Goal: Answer question/provide support: Share knowledge or assist other users

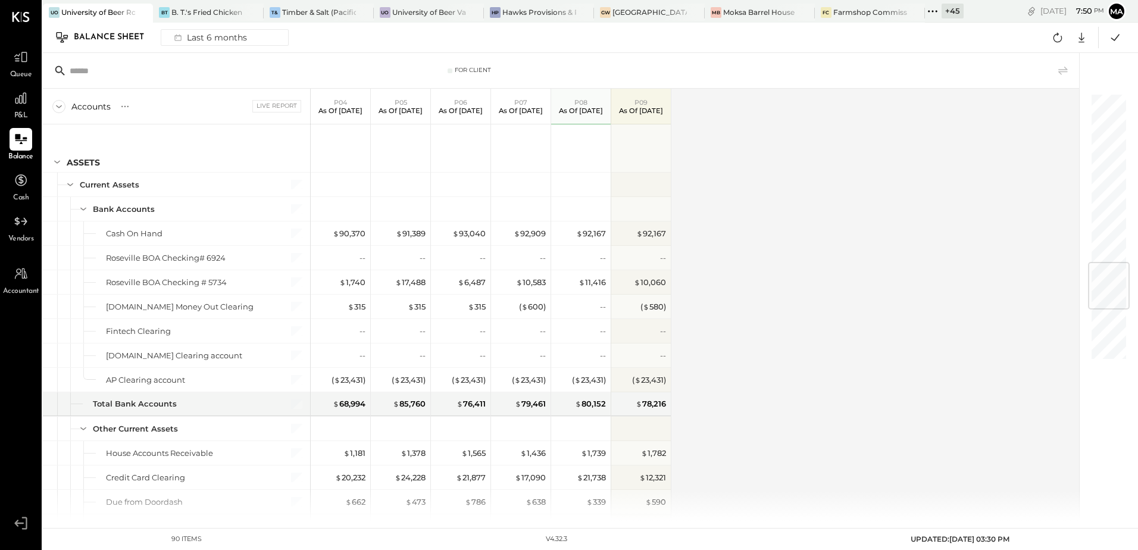
scroll to position [1412, 0]
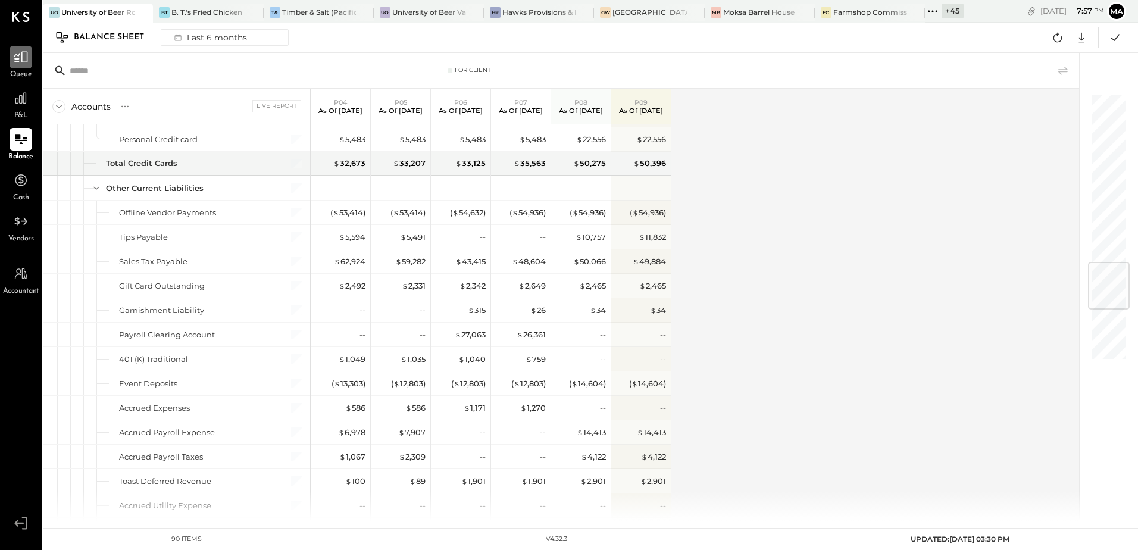
click at [18, 65] on icon at bounding box center [20, 56] width 15 height 15
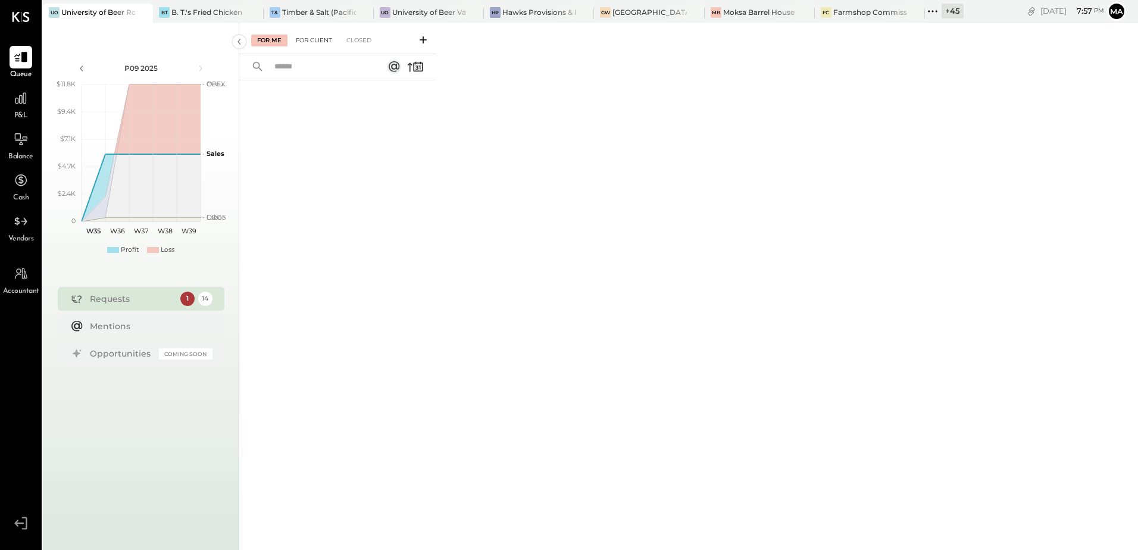
click at [315, 40] on div "For Client" at bounding box center [314, 41] width 48 height 12
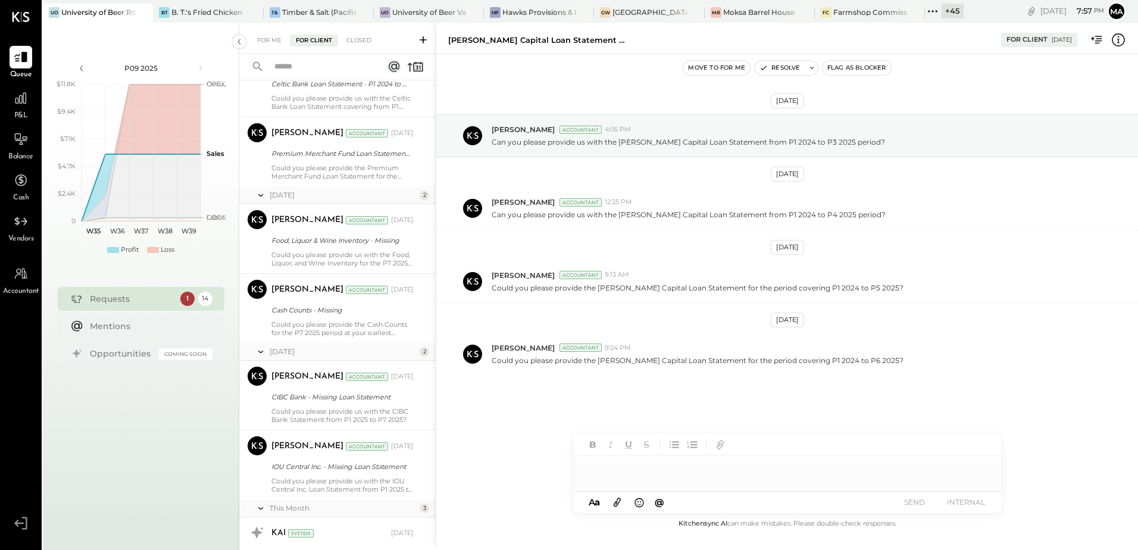
scroll to position [287, 0]
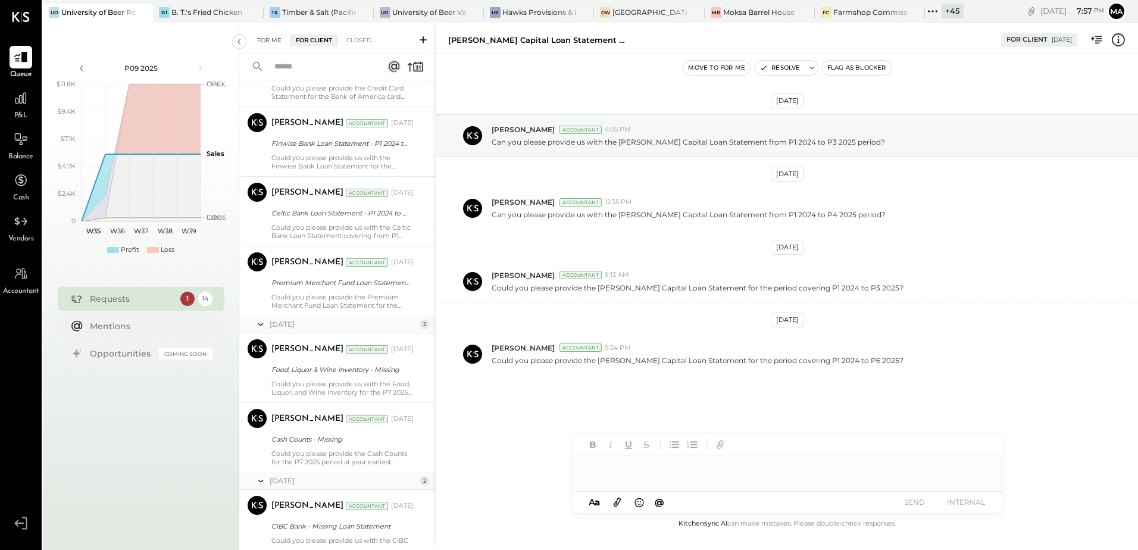
click at [263, 36] on div "For Me" at bounding box center [269, 41] width 36 height 12
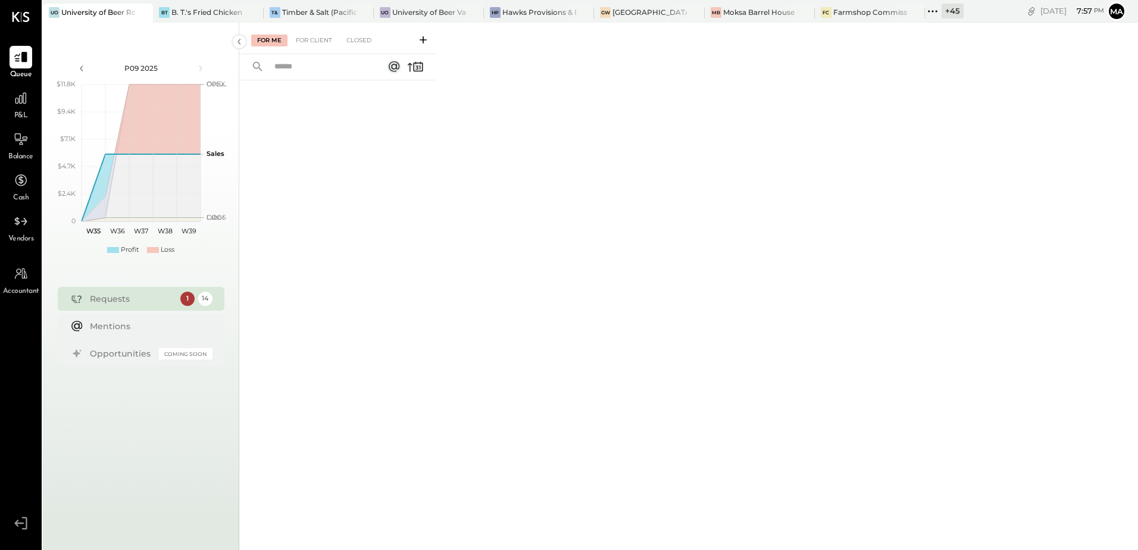
click at [424, 38] on icon at bounding box center [423, 40] width 12 height 12
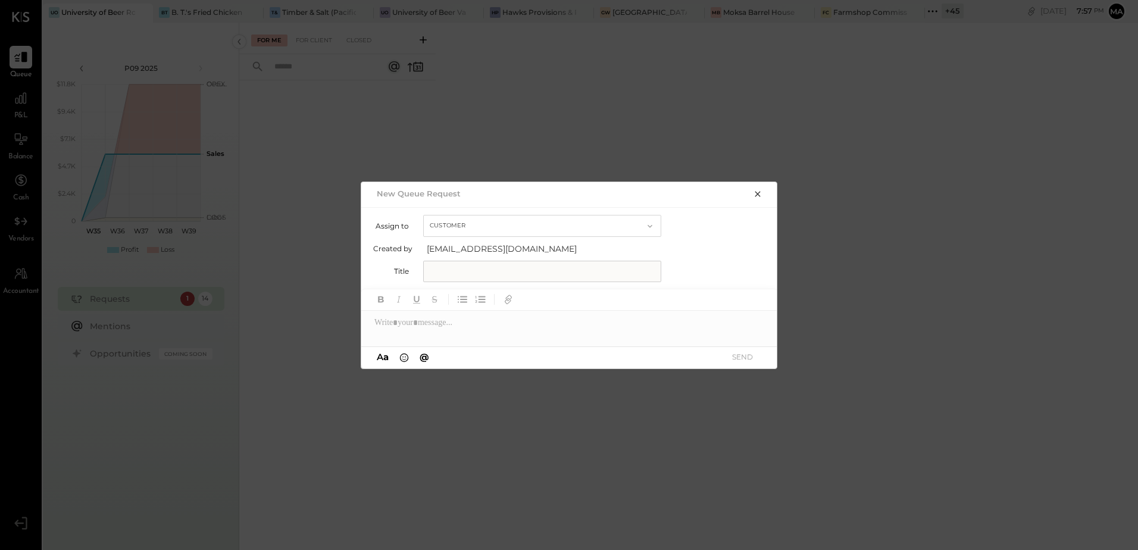
click at [447, 276] on input "text" at bounding box center [542, 271] width 238 height 21
click at [440, 267] on input "text" at bounding box center [542, 271] width 238 height 21
paste input "**********"
click at [533, 271] on input "**********" at bounding box center [542, 271] width 238 height 21
click at [426, 326] on div at bounding box center [569, 323] width 417 height 24
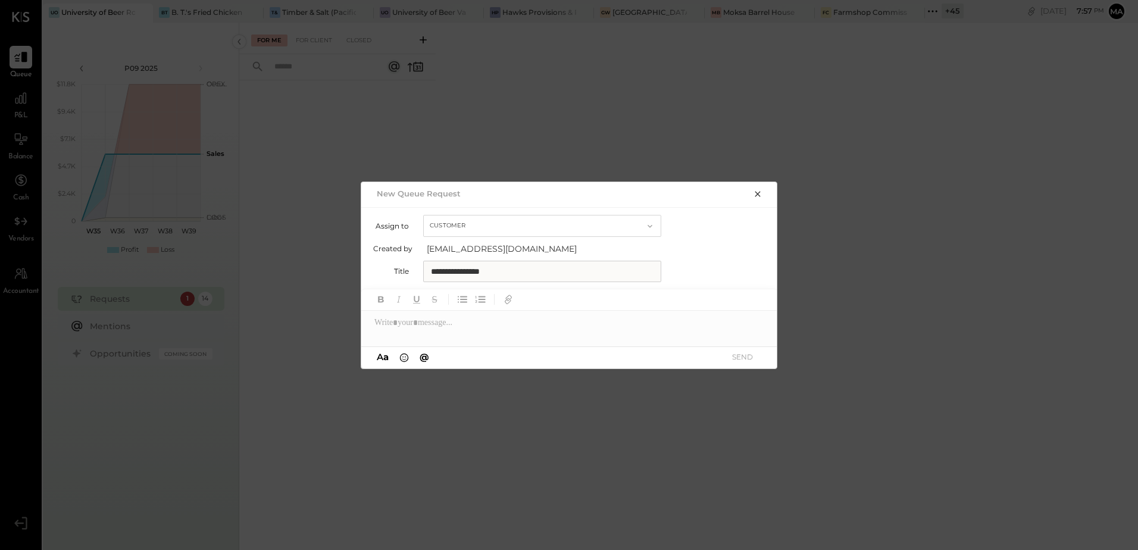
click at [432, 273] on input "**********" at bounding box center [542, 271] width 238 height 21
click at [529, 267] on input "**********" at bounding box center [542, 271] width 238 height 21
paste input "**********"
type input "**********"
click at [444, 323] on div at bounding box center [569, 323] width 417 height 24
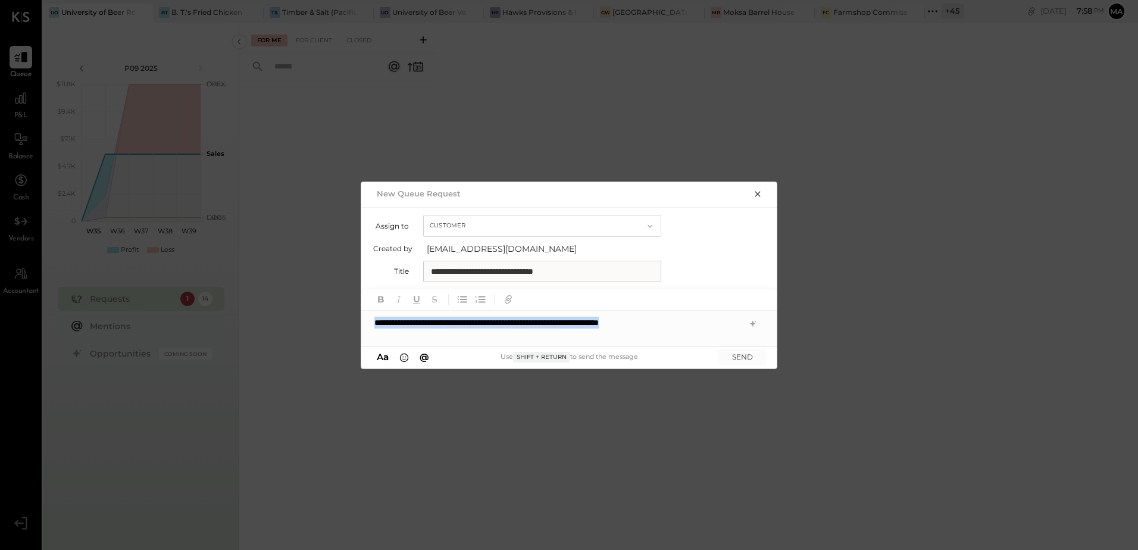
drag, startPoint x: 695, startPoint y: 326, endPoint x: 299, endPoint y: 323, distance: 395.3
click at [299, 323] on div "**********" at bounding box center [569, 275] width 1138 height 550
copy div "**********"
click at [755, 323] on icon at bounding box center [752, 323] width 5 height 5
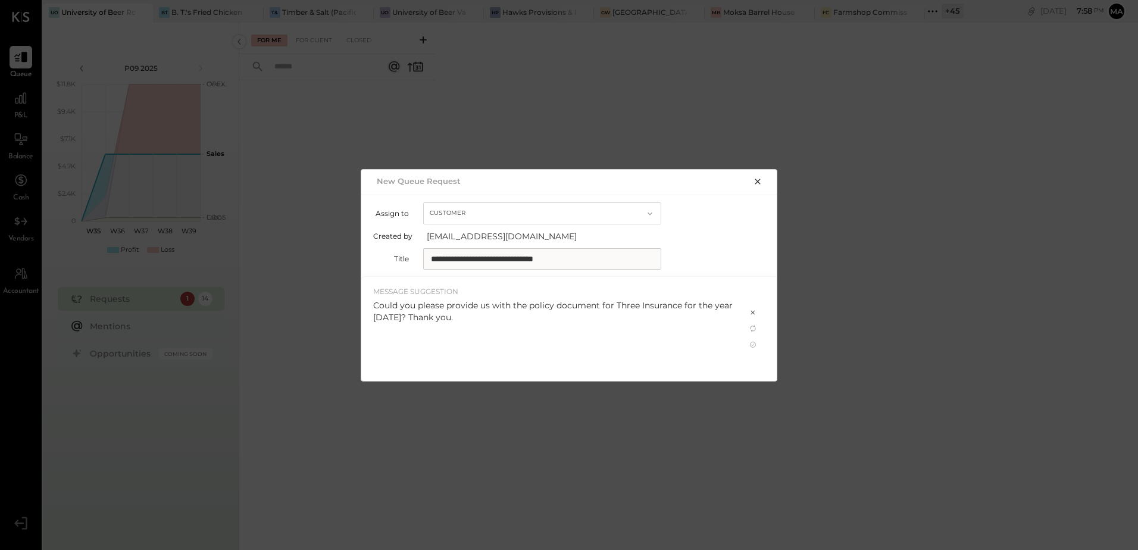
click at [476, 320] on div "Could you please provide us with the policy document for Three Insurance for th…" at bounding box center [553, 311] width 361 height 24
click at [468, 318] on div "Could you please provide us with the policy document for Three Insurance for th…" at bounding box center [553, 311] width 361 height 24
click at [751, 347] on icon at bounding box center [753, 345] width 6 height 6
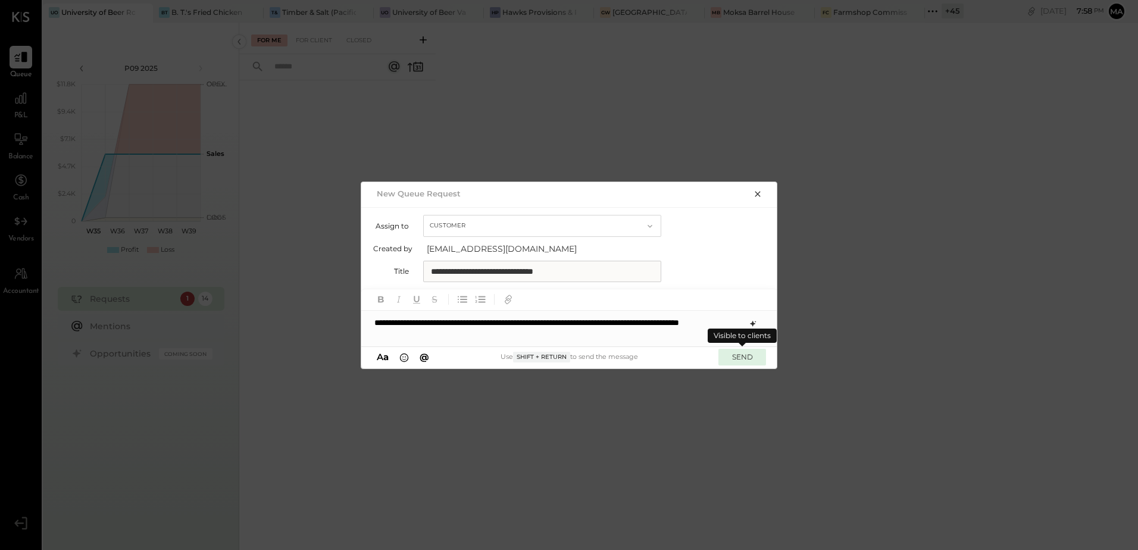
click at [742, 360] on button "SEND" at bounding box center [743, 357] width 48 height 16
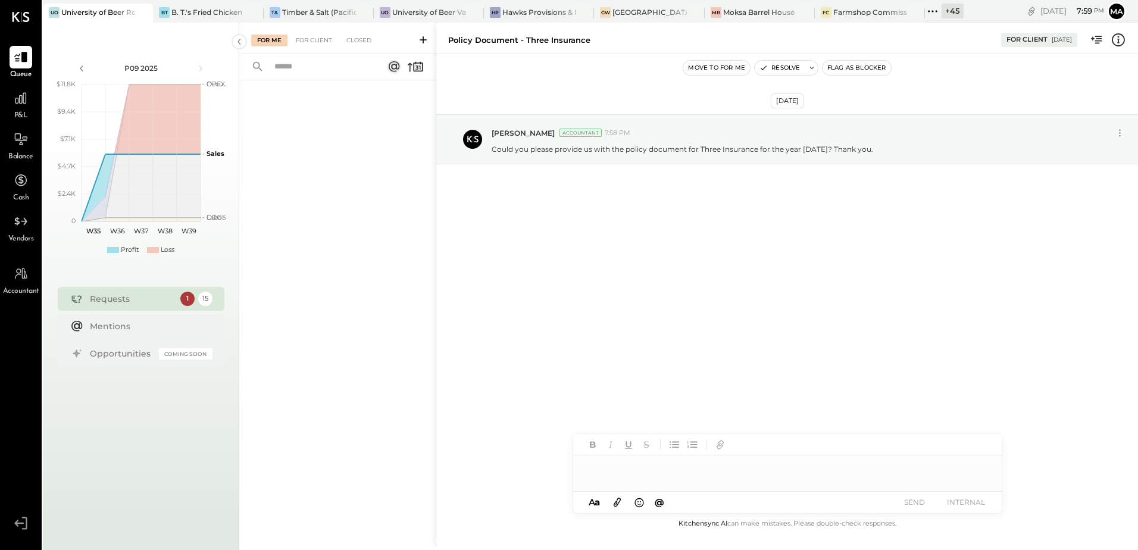
click at [615, 466] on div at bounding box center [787, 467] width 429 height 24
click at [691, 465] on div "**********" at bounding box center [787, 467] width 429 height 24
click at [830, 469] on div "**********" at bounding box center [787, 467] width 429 height 24
drag, startPoint x: 822, startPoint y: 467, endPoint x: 543, endPoint y: 467, distance: 279.2
click at [543, 467] on div "**********" at bounding box center [787, 285] width 703 height 524
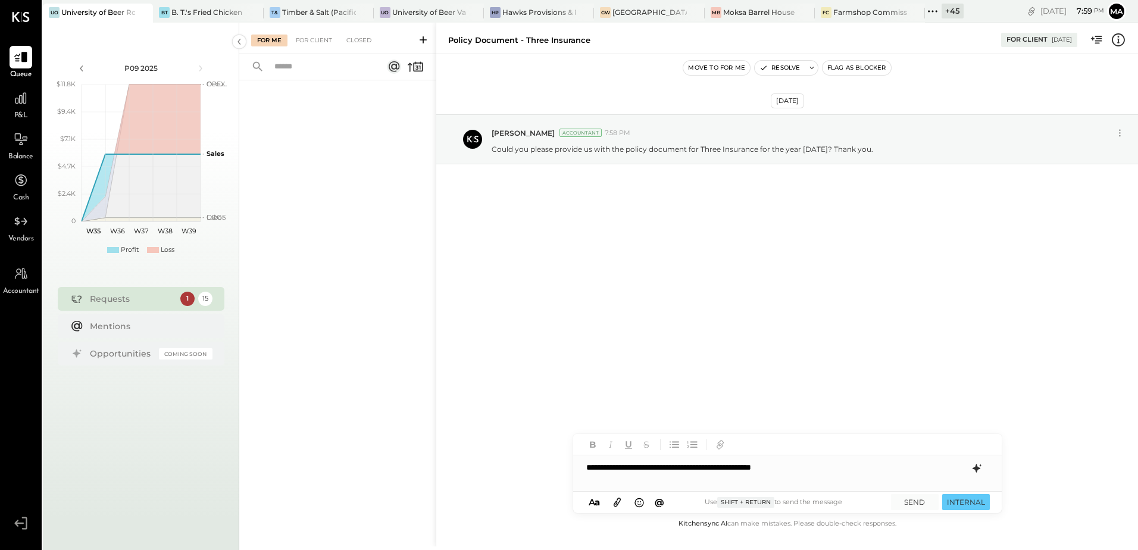
click at [978, 470] on icon at bounding box center [976, 468] width 8 height 8
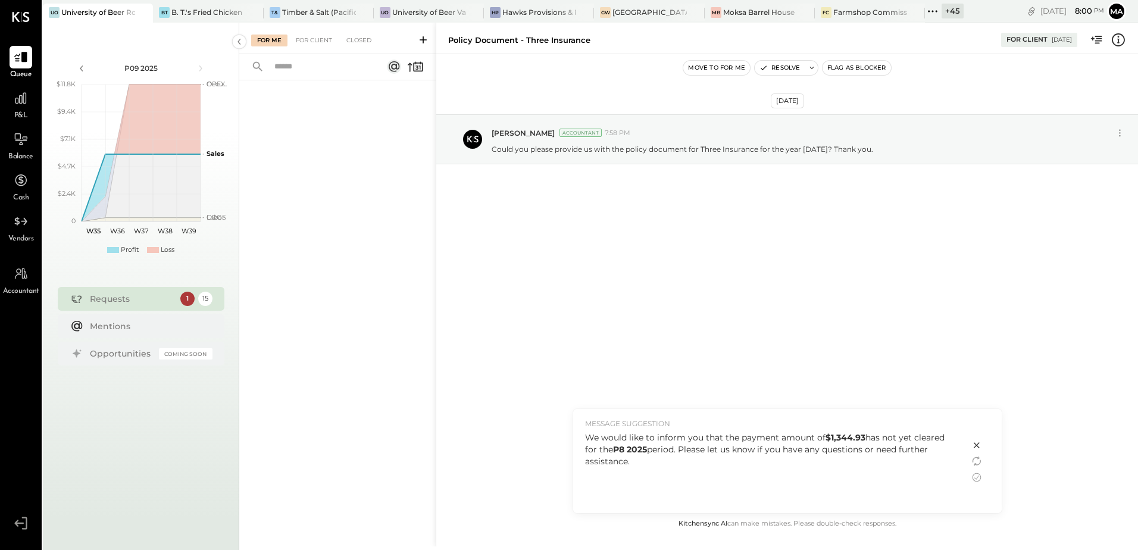
click at [683, 462] on div "We would like to inform you that the payment amount of $1,344.93 has not yet cl…" at bounding box center [771, 450] width 373 height 36
click at [976, 476] on icon at bounding box center [977, 477] width 14 height 14
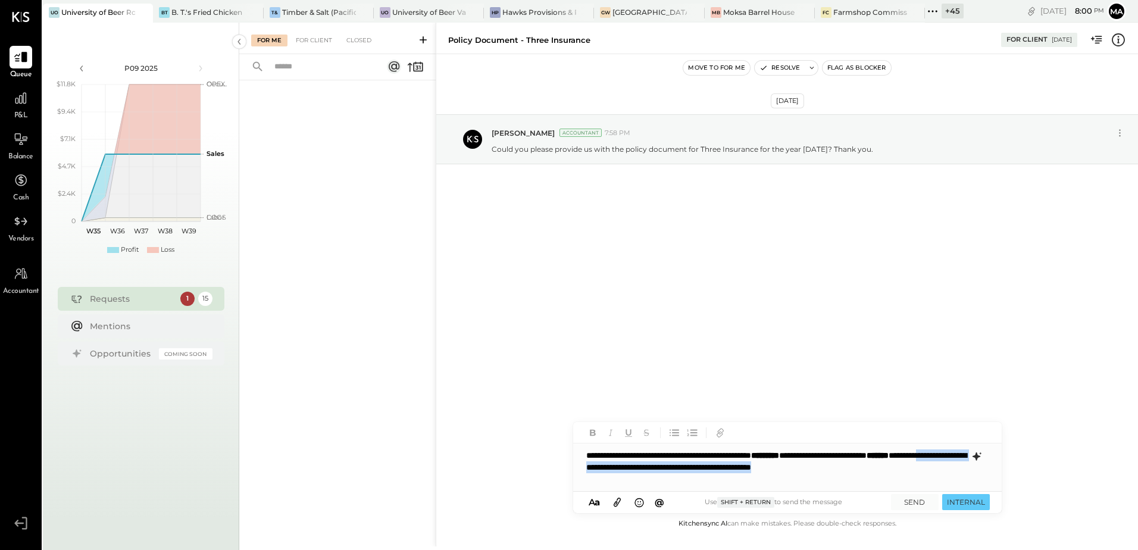
drag, startPoint x: 670, startPoint y: 469, endPoint x: 736, endPoint y: 486, distance: 67.7
click at [736, 486] on div "**********" at bounding box center [787, 468] width 429 height 48
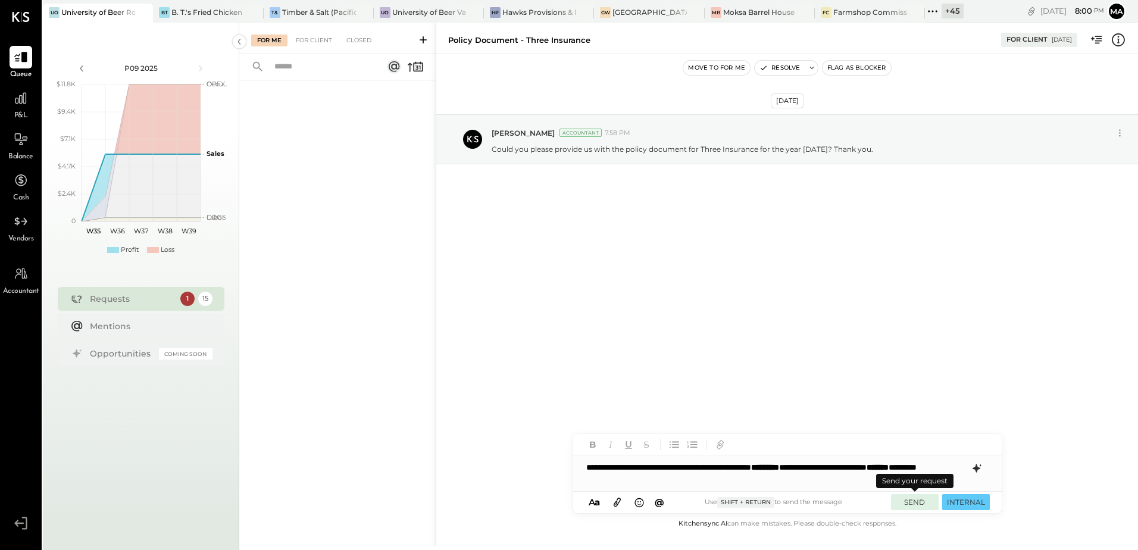
click at [911, 504] on button "SEND" at bounding box center [915, 502] width 48 height 16
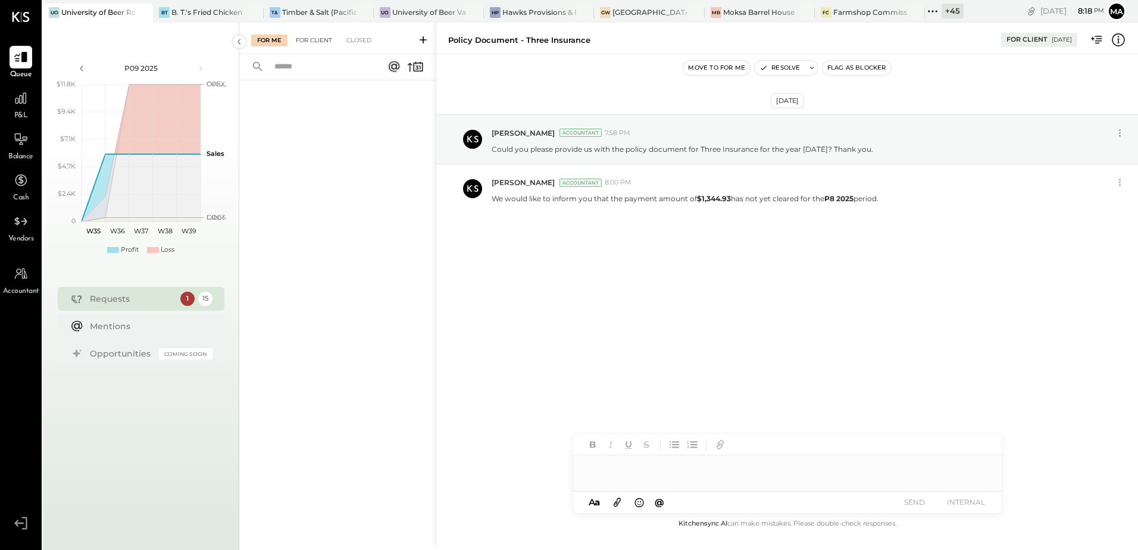
click at [311, 42] on div "For Client" at bounding box center [314, 41] width 48 height 12
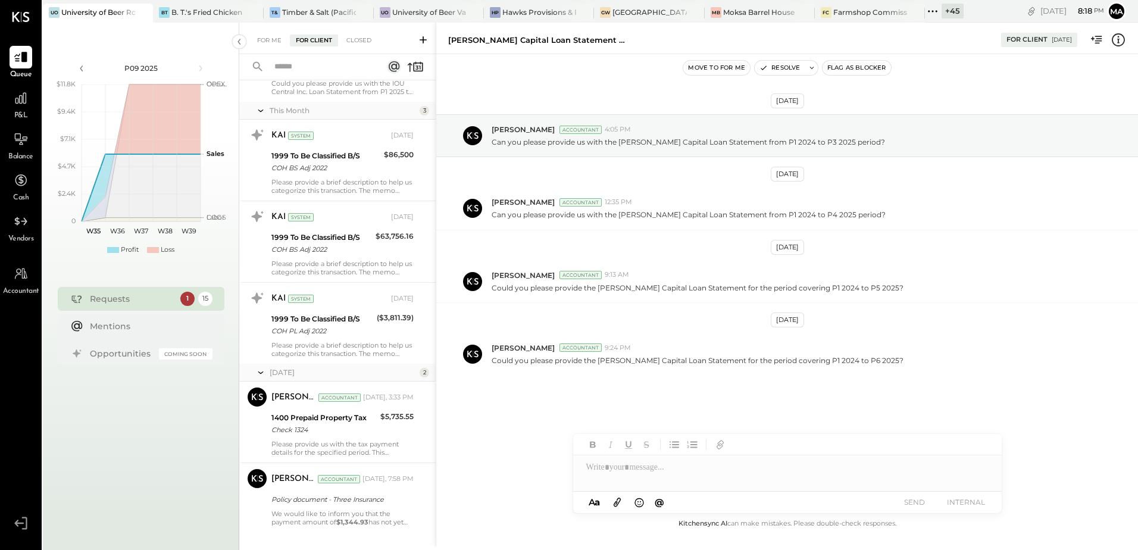
scroll to position [833, 0]
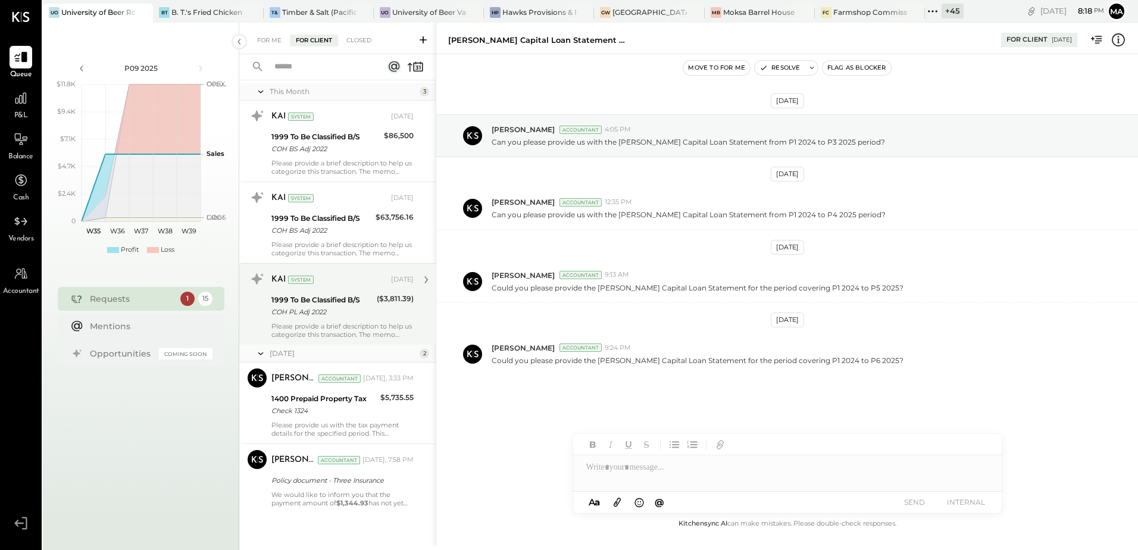
click at [371, 336] on div "Please provide a brief description to help us categorize this transaction. The …" at bounding box center [342, 330] width 142 height 17
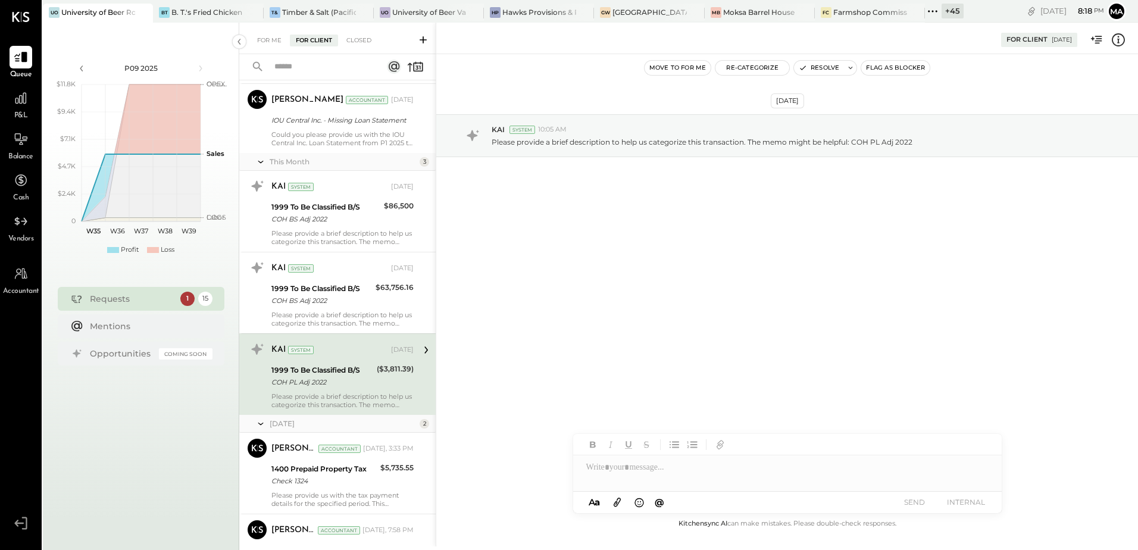
scroll to position [654, 0]
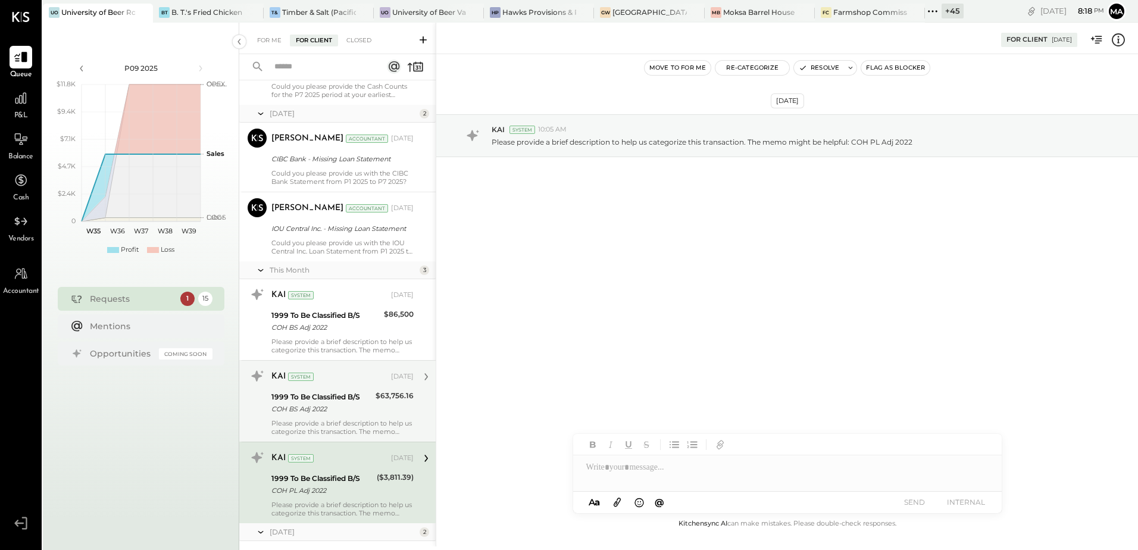
click at [340, 420] on div "Please provide a brief description to help us categorize this transaction. The …" at bounding box center [342, 427] width 142 height 17
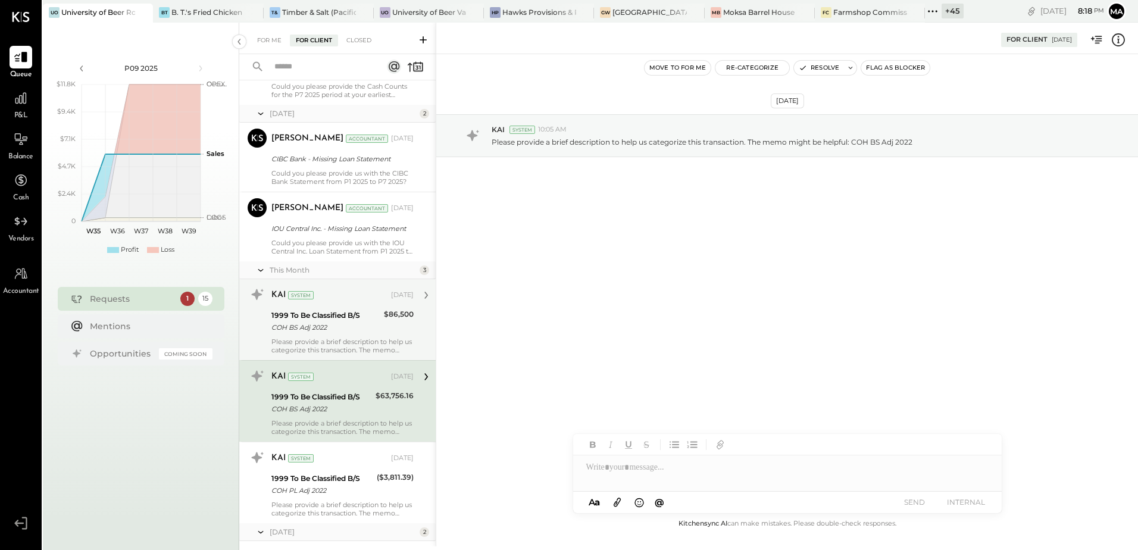
click at [340, 335] on div "1999 To Be Classified B/S COH BS Adj 2022" at bounding box center [325, 321] width 109 height 26
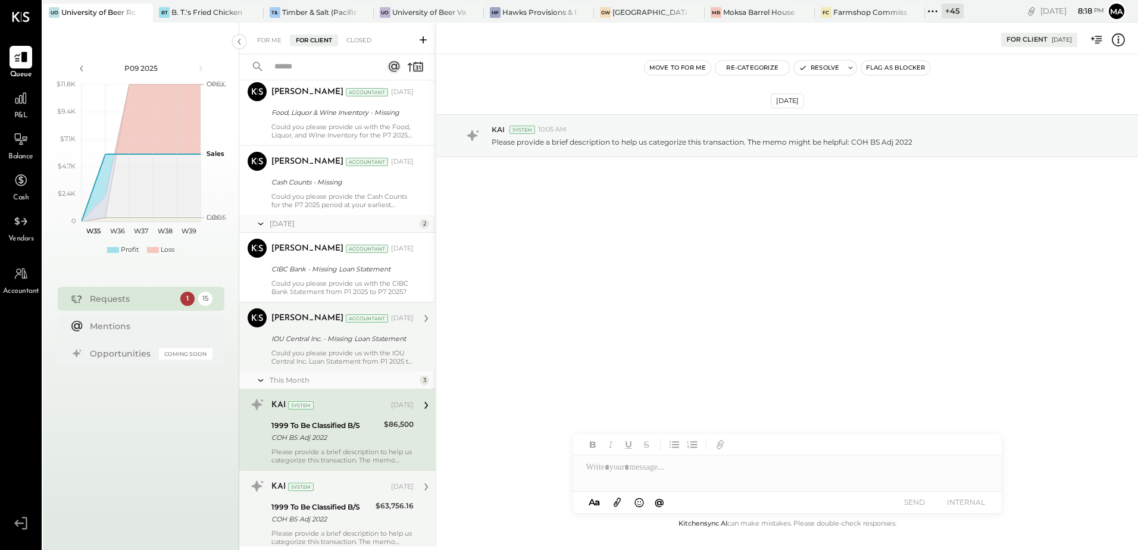
scroll to position [535, 0]
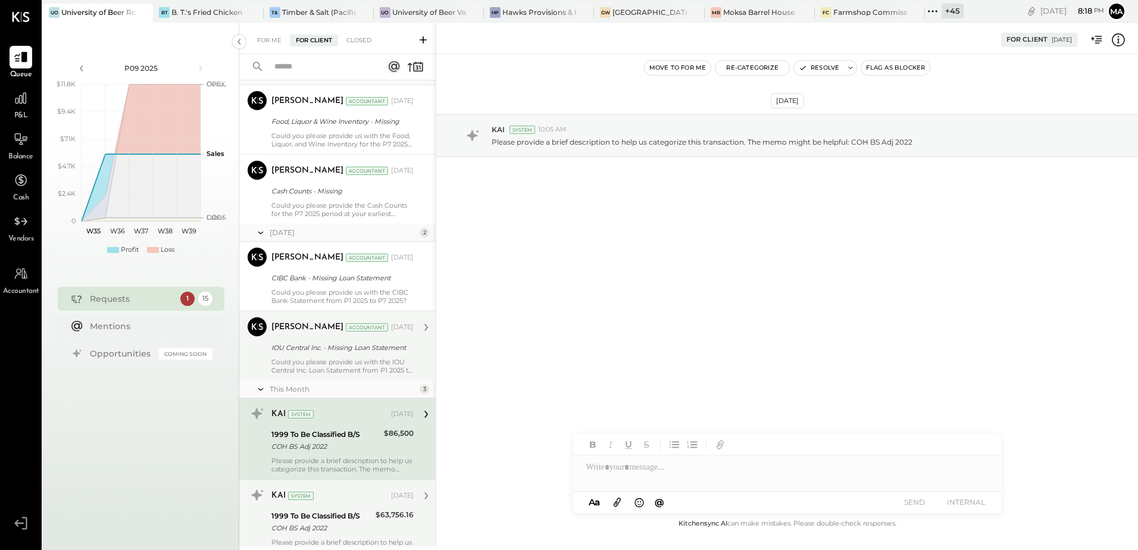
click at [329, 354] on div "IOU Central Inc. - Missing Loan Statement" at bounding box center [340, 348] width 139 height 14
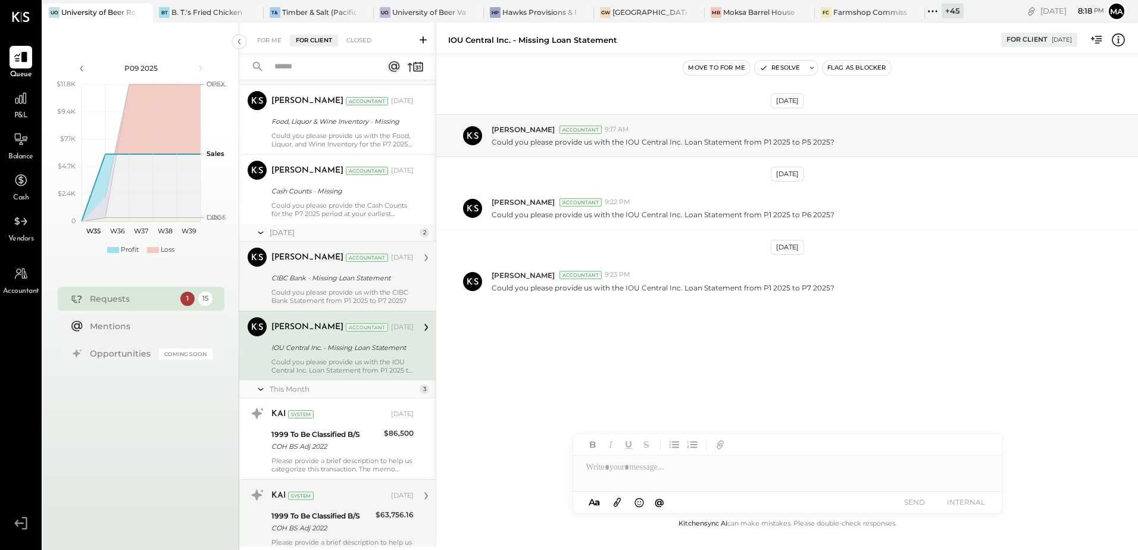
click at [331, 295] on div "Could you please provide us with the CIBC Bank Statement from P1 2025 to P7 202…" at bounding box center [342, 296] width 142 height 17
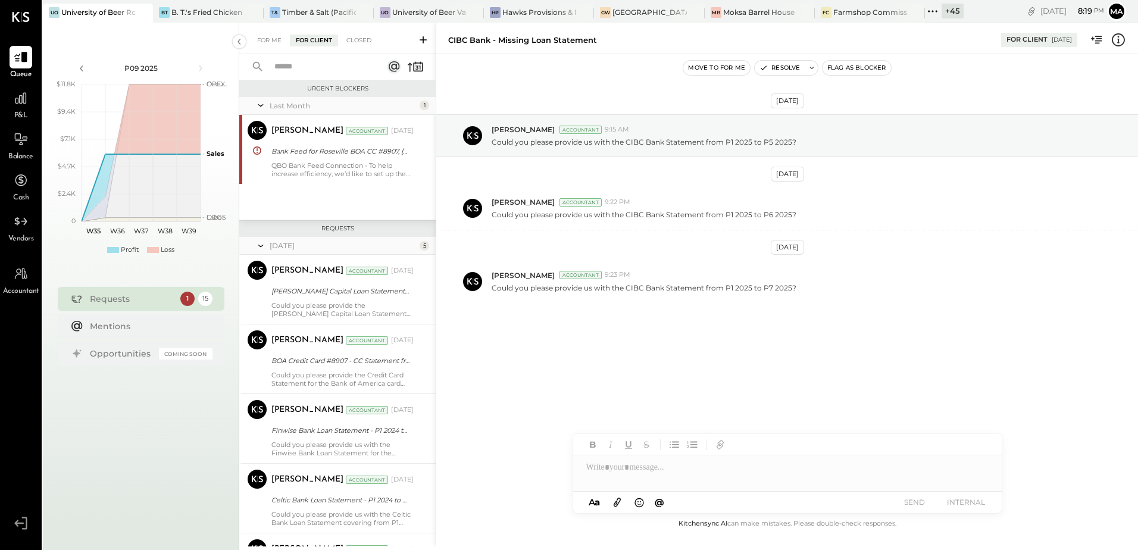
click at [297, 66] on input "text" at bounding box center [321, 67] width 108 height 20
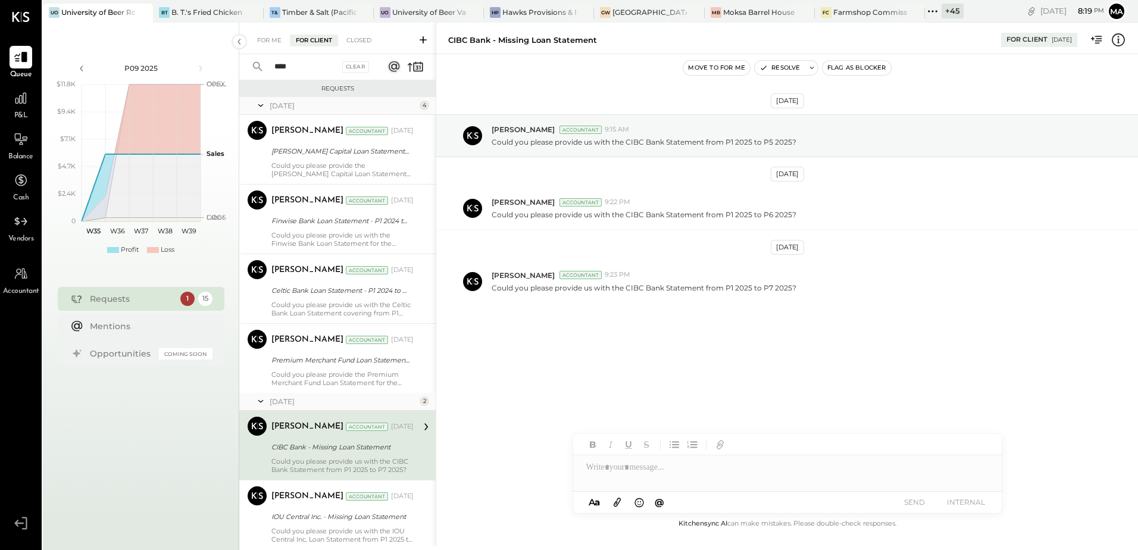
type input "****"
click at [305, 141] on div "[PERSON_NAME] Accountant [DATE] [PERSON_NAME] Capital Loan Statement - P1 2024 …" at bounding box center [342, 149] width 142 height 57
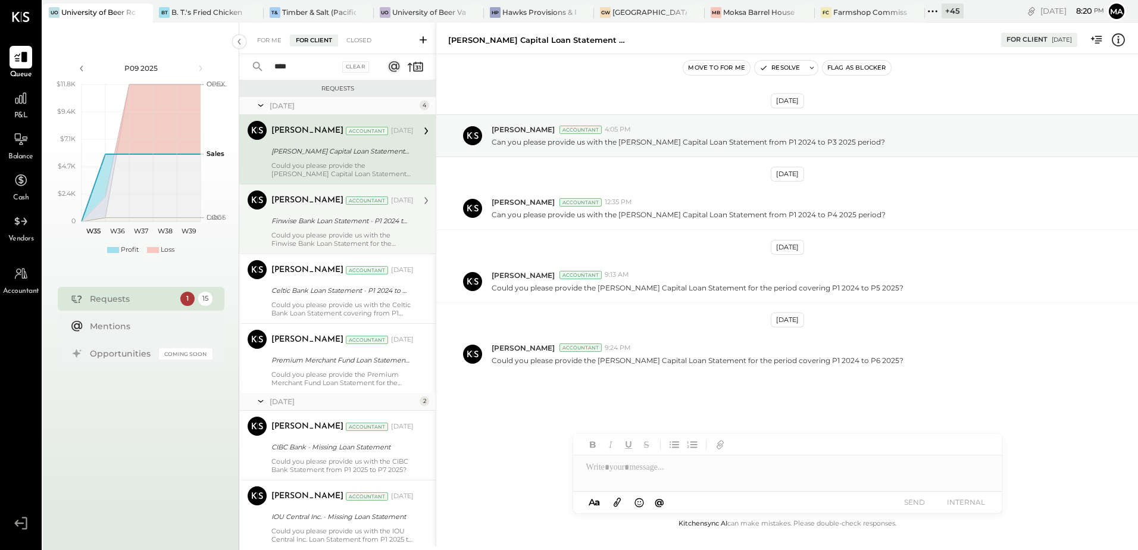
click at [286, 231] on div "Could you please provide us with the Finwise Bank Loan Statement for the period…" at bounding box center [342, 239] width 142 height 17
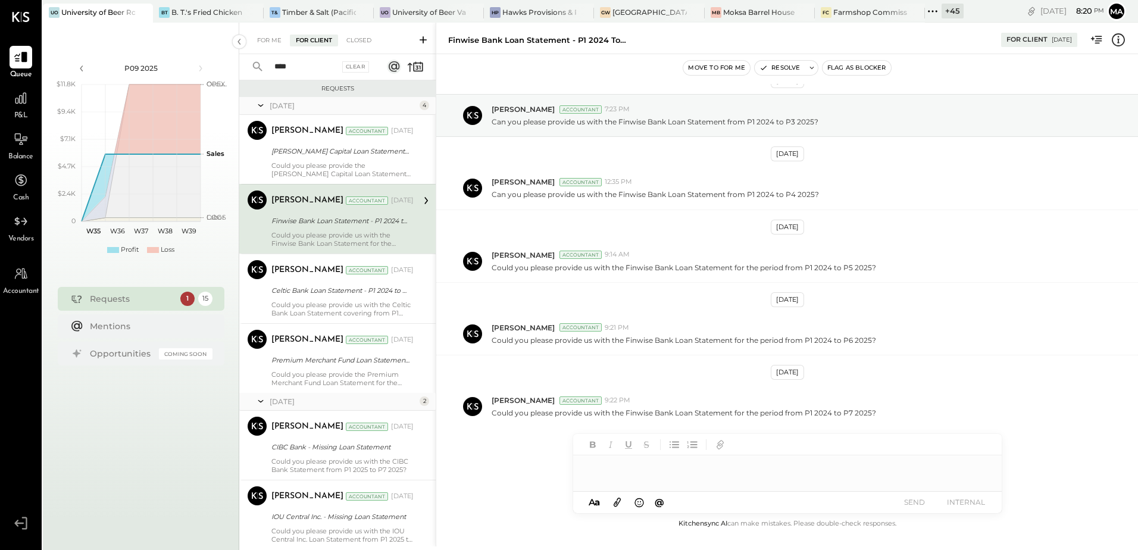
click at [619, 472] on div at bounding box center [787, 473] width 429 height 36
click at [618, 468] on div at bounding box center [787, 473] width 429 height 36
click at [720, 467] on div "**********" at bounding box center [787, 467] width 429 height 24
click at [792, 469] on div "**********" at bounding box center [787, 467] width 429 height 24
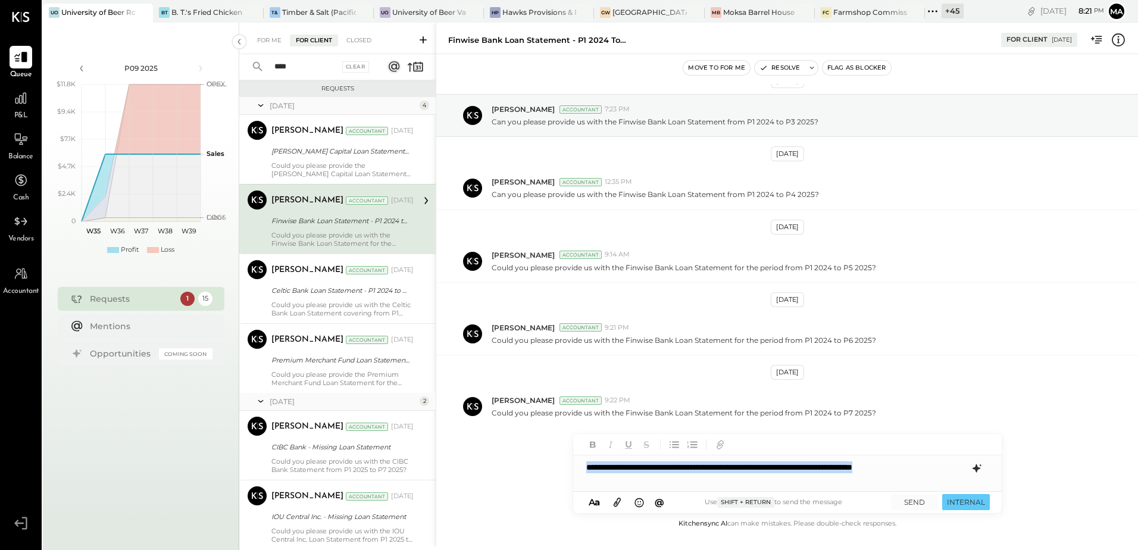
drag, startPoint x: 607, startPoint y: 478, endPoint x: 572, endPoint y: 462, distance: 37.8
click at [572, 462] on div "Finwise Bank Loan Statement - P1 2024 to P3 2025 For Client [DATE] Move to for …" at bounding box center [787, 285] width 703 height 524
copy div "**********"
click at [975, 469] on icon at bounding box center [976, 468] width 8 height 8
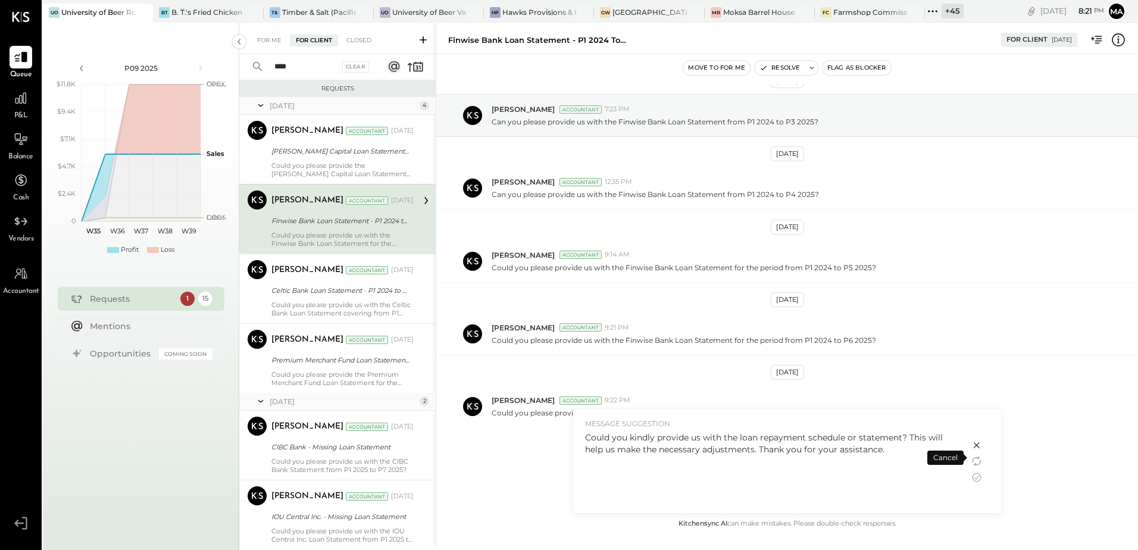
click at [649, 462] on div "Could you kindly provide us with the loan repayment schedule or statement? This…" at bounding box center [771, 470] width 373 height 76
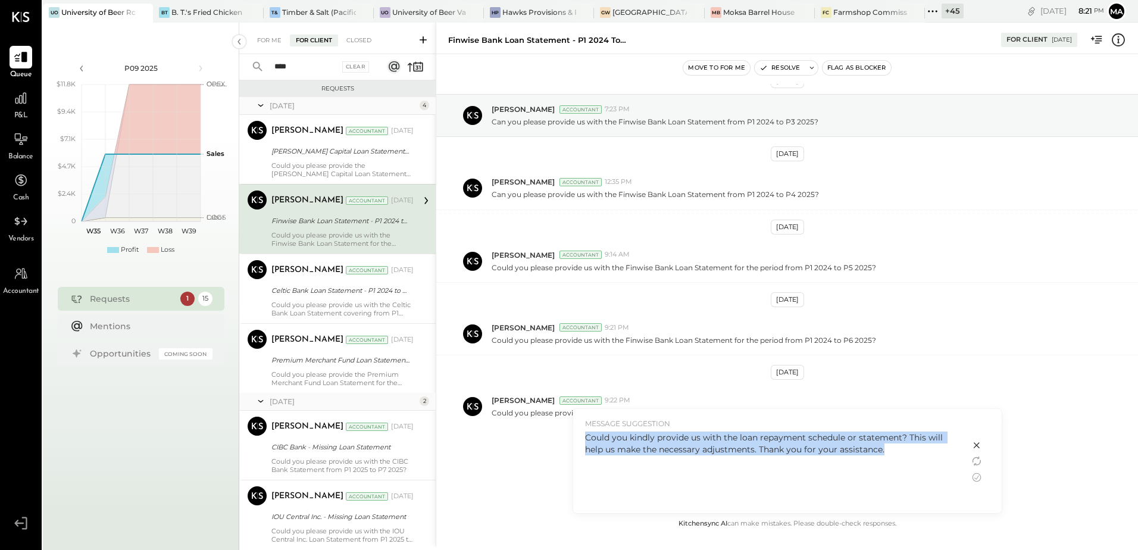
drag, startPoint x: 895, startPoint y: 447, endPoint x: 577, endPoint y: 435, distance: 318.8
click at [577, 435] on div "MESSAGE SUGGESTION Could you kindly provide us with the loan repayment schedule…" at bounding box center [771, 461] width 397 height 104
copy div "Could you kindly provide us with the loan repayment schedule or statement? This…"
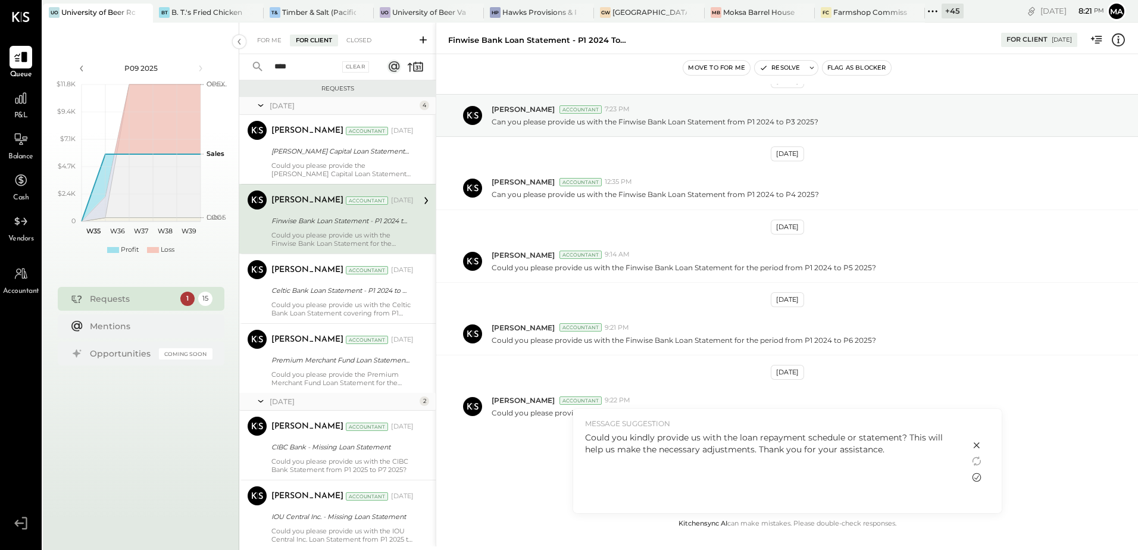
click at [978, 476] on icon at bounding box center [976, 477] width 9 height 9
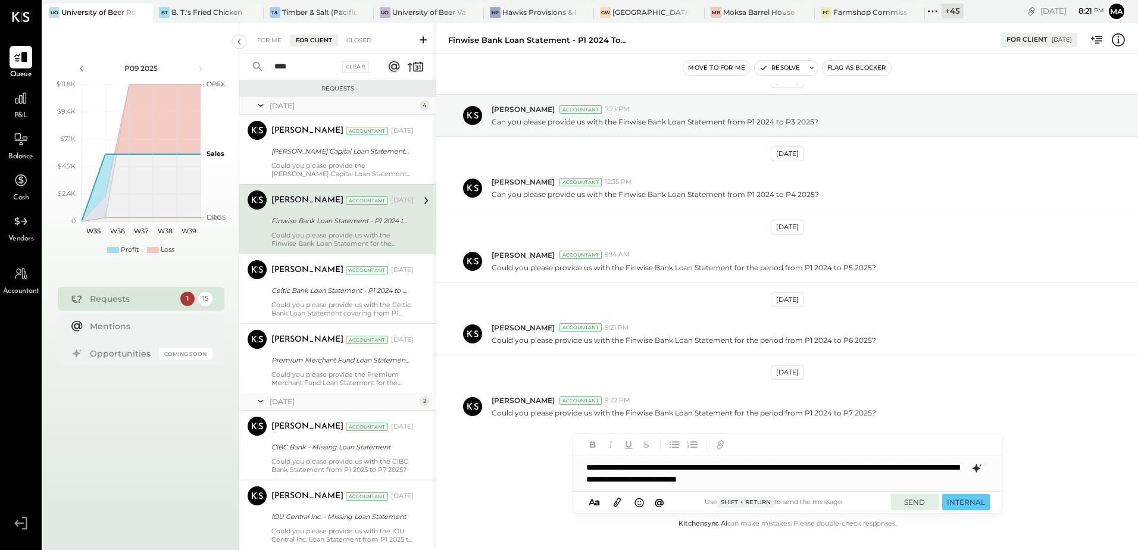
click at [910, 504] on button "SEND" at bounding box center [915, 502] width 48 height 16
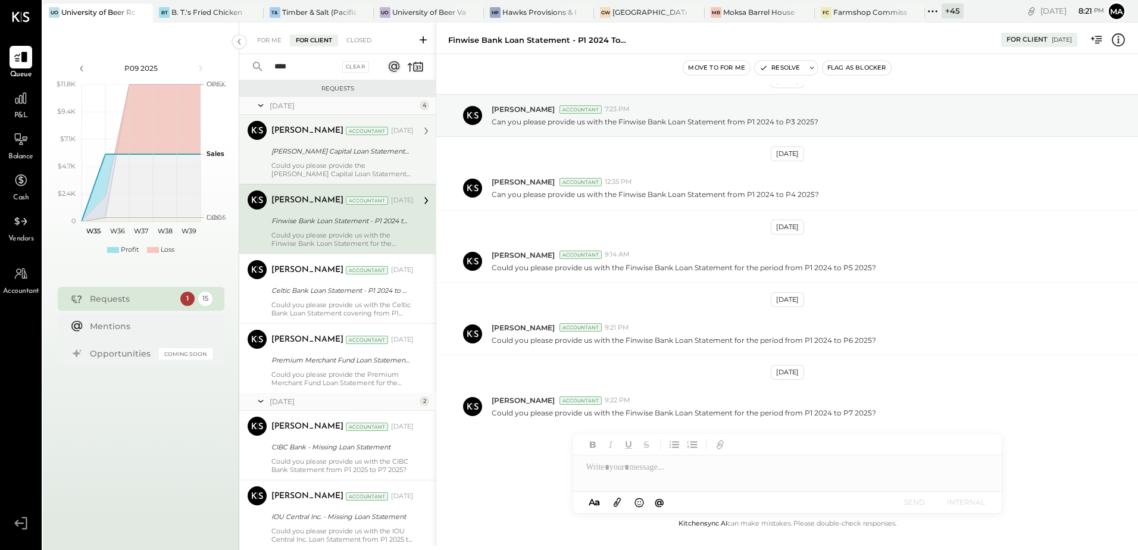
click at [310, 161] on div "Could you please provide the [PERSON_NAME] Capital Loan Statement for the perio…" at bounding box center [342, 169] width 142 height 17
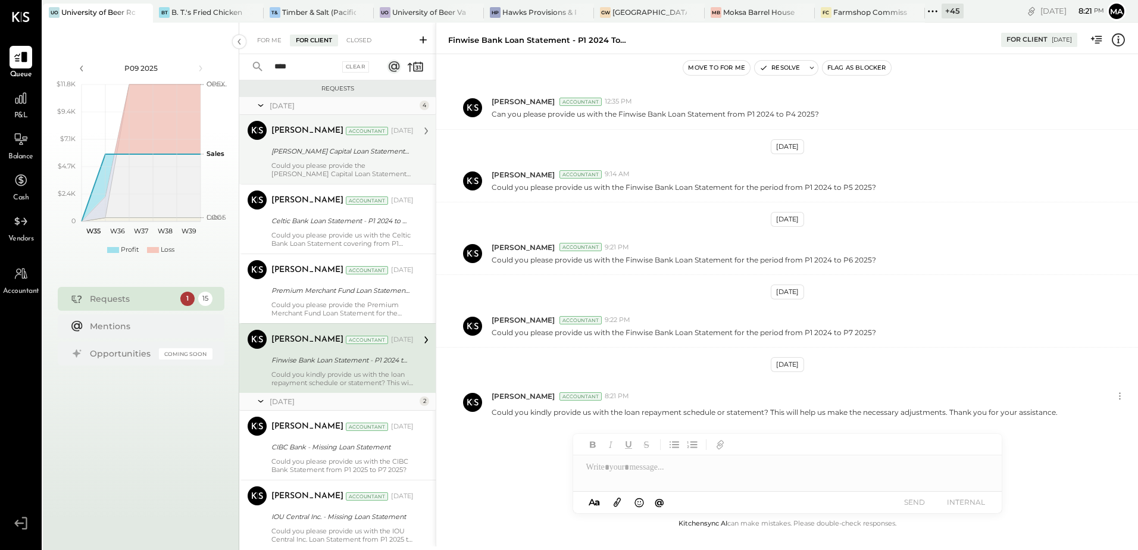
scroll to position [37, 0]
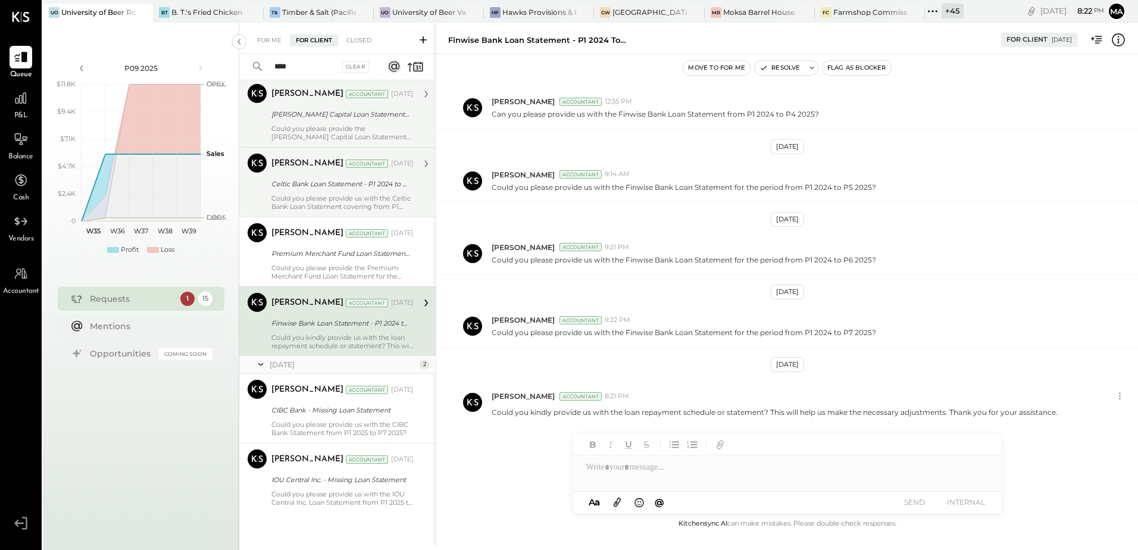
click at [300, 191] on div "[PERSON_NAME] Accountant [DATE] Celtic Bank Loan Statement - P1 2024 to P3 2025…" at bounding box center [342, 182] width 142 height 57
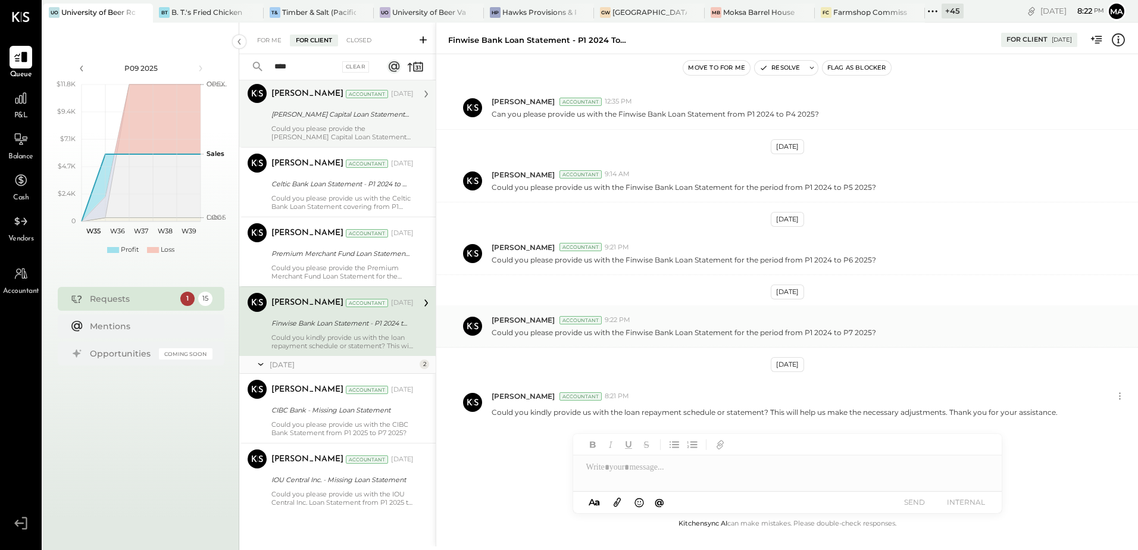
scroll to position [20, 0]
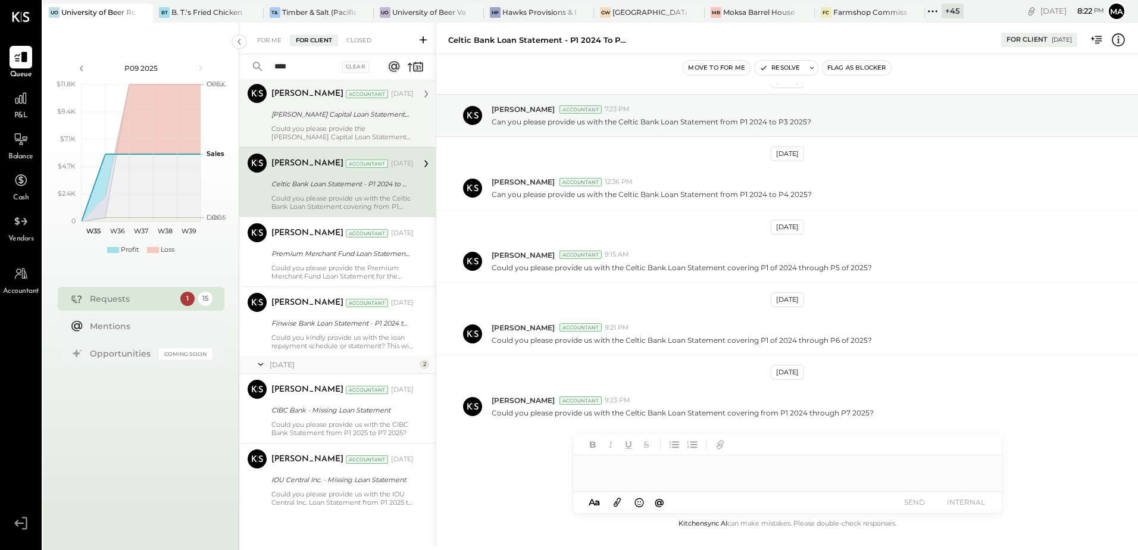
click at [614, 488] on div at bounding box center [787, 473] width 429 height 36
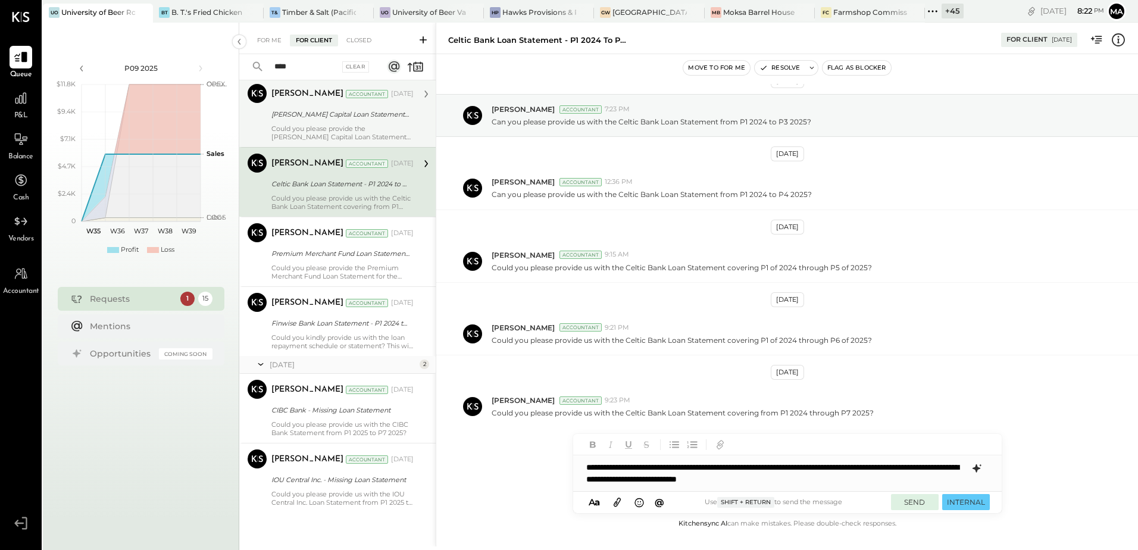
click at [912, 501] on button "SEND" at bounding box center [915, 502] width 48 height 16
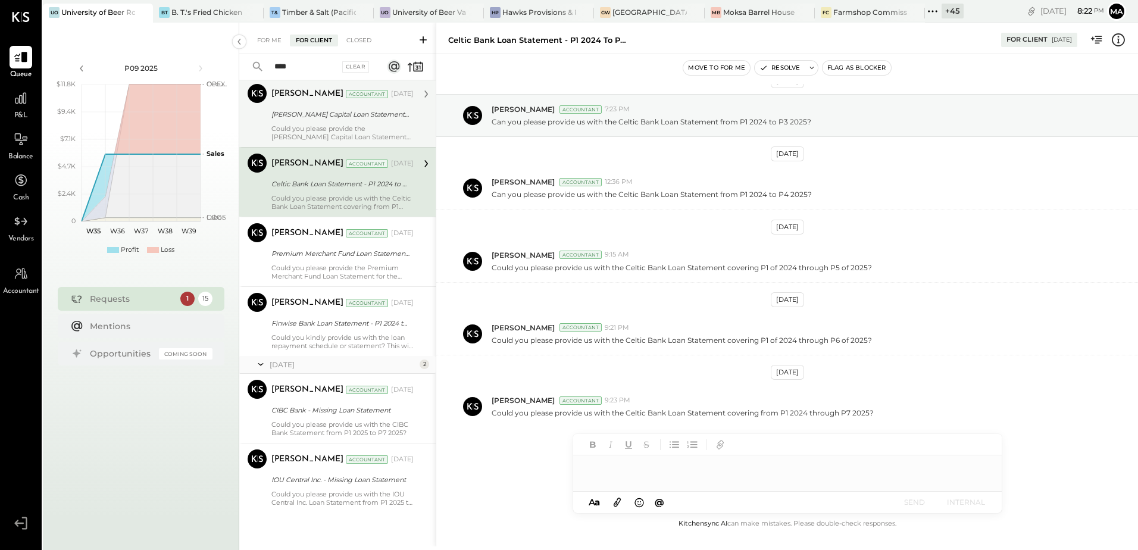
scroll to position [101, 0]
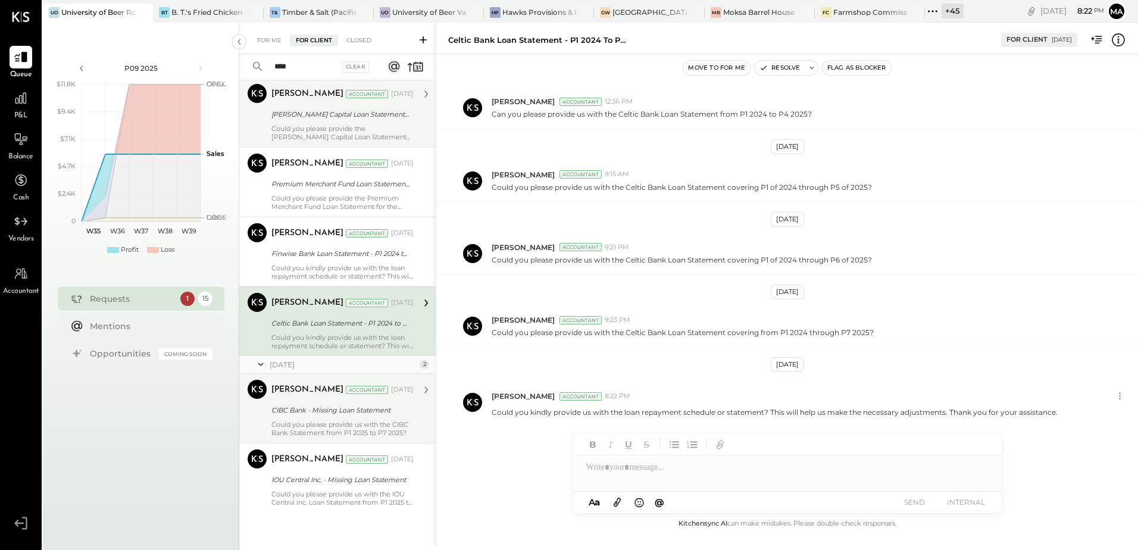
click at [308, 432] on div "Could you please provide us with the CIBC Bank Statement from P1 2025 to P7 202…" at bounding box center [342, 428] width 142 height 17
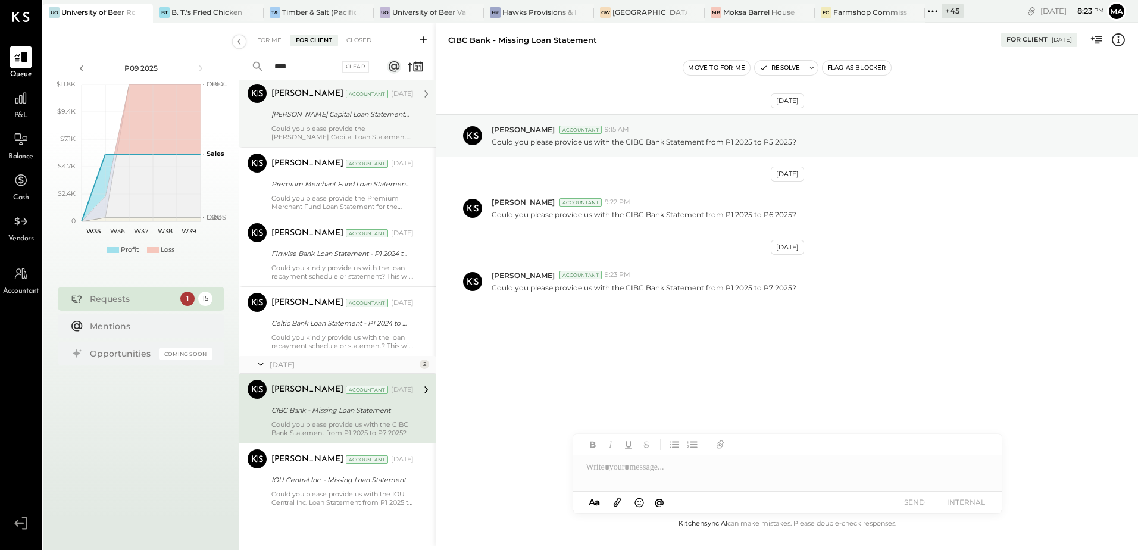
click at [301, 117] on div "[PERSON_NAME] Capital Loan Statement - P1 2024 to P3 2025" at bounding box center [340, 114] width 139 height 12
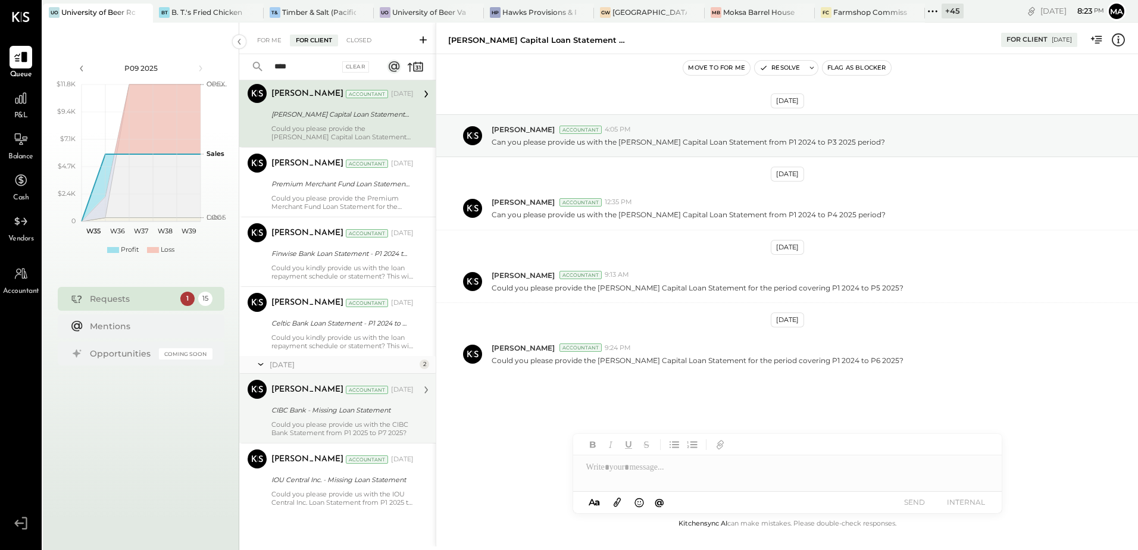
click at [299, 116] on div "[PERSON_NAME] Capital Loan Statement - P1 2024 to P3 2025" at bounding box center [340, 114] width 139 height 12
click at [617, 471] on div at bounding box center [787, 473] width 429 height 36
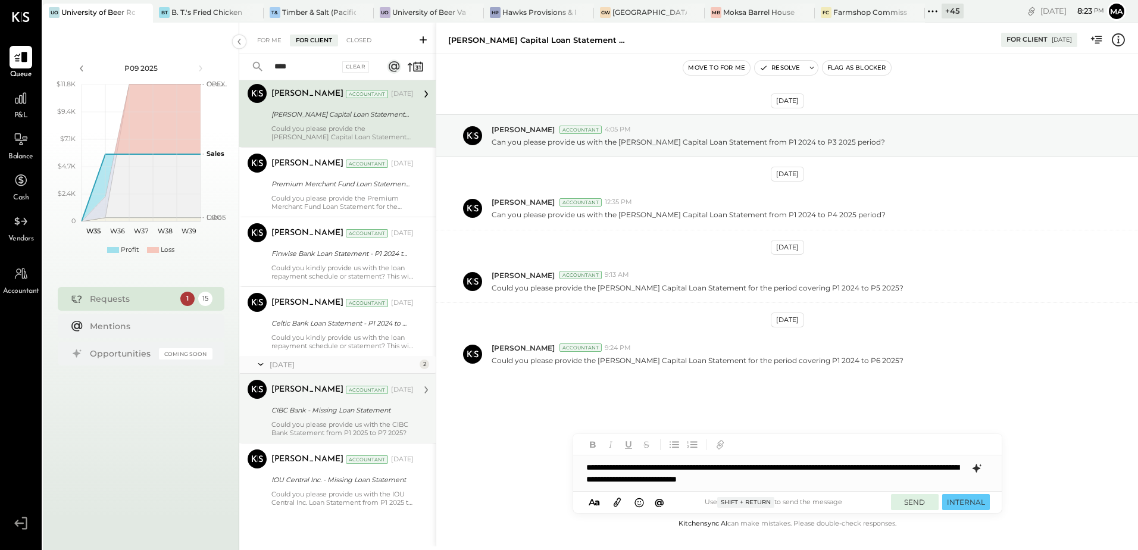
click at [903, 501] on button "SEND" at bounding box center [915, 502] width 48 height 16
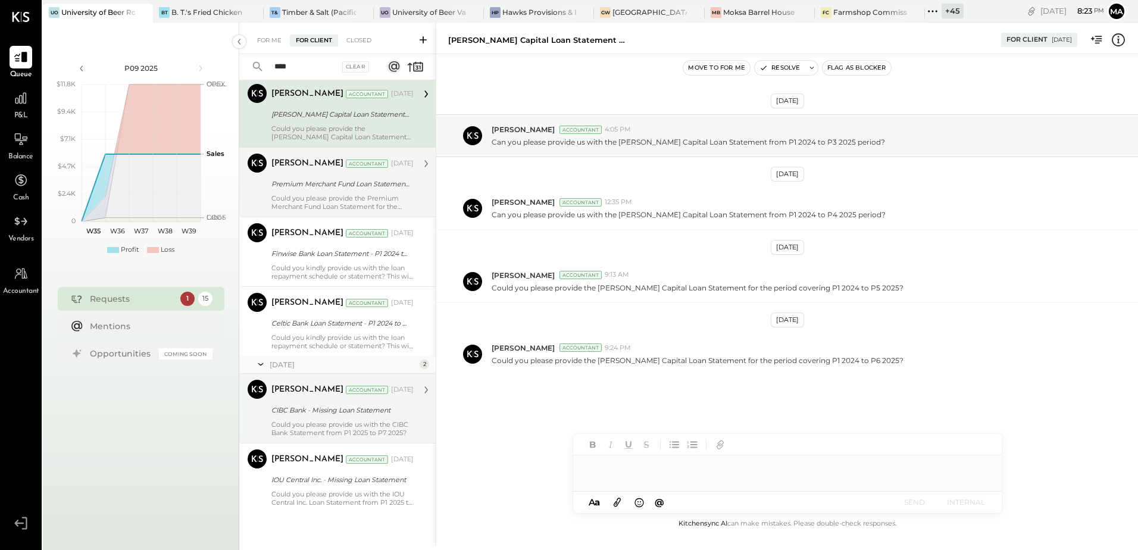
click at [320, 194] on div "Could you please provide the Premium Merchant Fund Loan Statement for the perio…" at bounding box center [342, 202] width 142 height 17
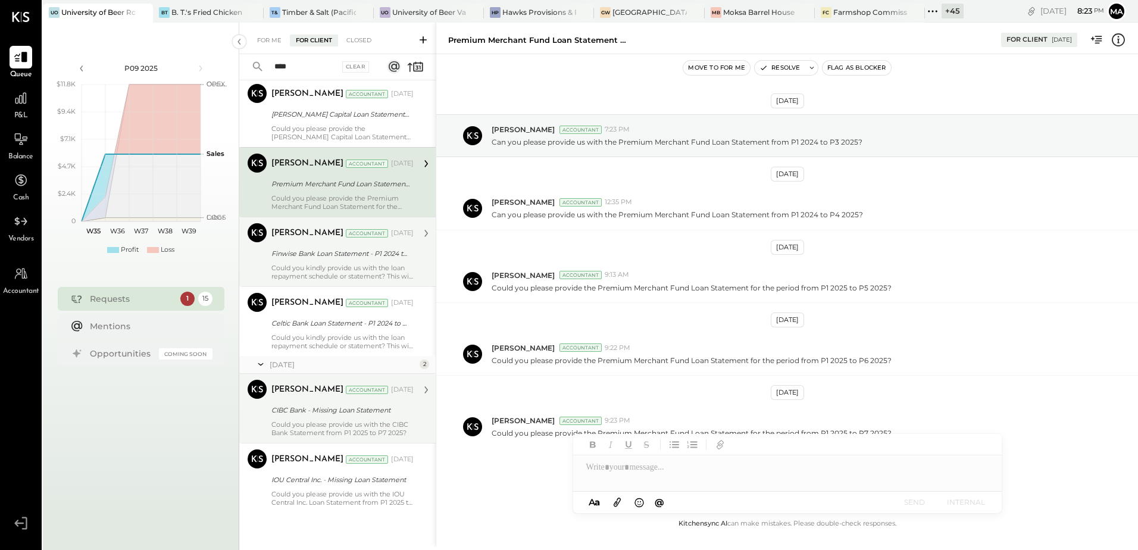
scroll to position [20, 0]
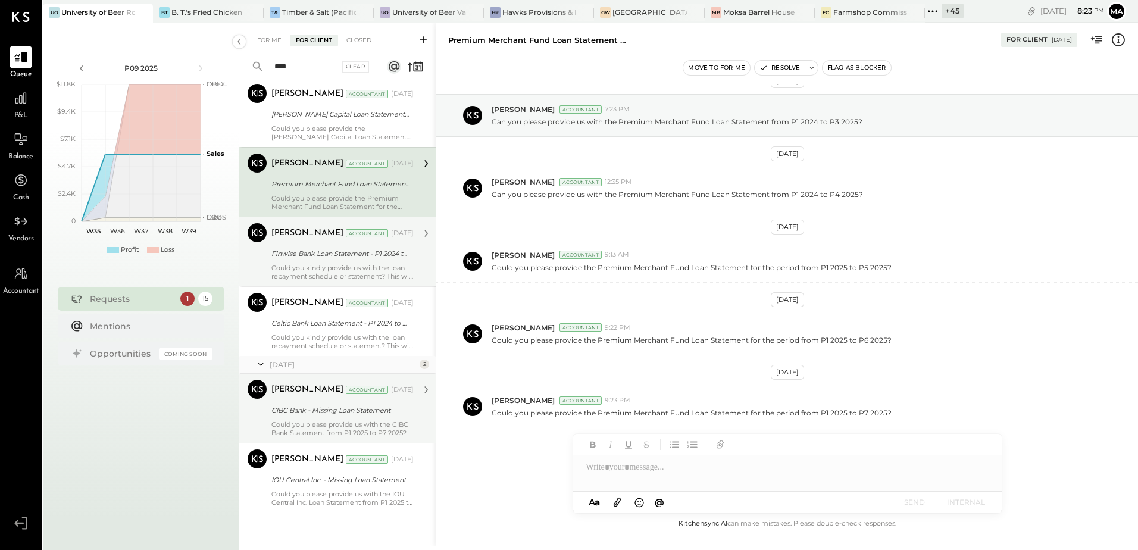
click at [291, 263] on div "[PERSON_NAME] Accountant [DATE] Finwise Bank Loan Statement - P1 2024 to P3 202…" at bounding box center [342, 251] width 142 height 57
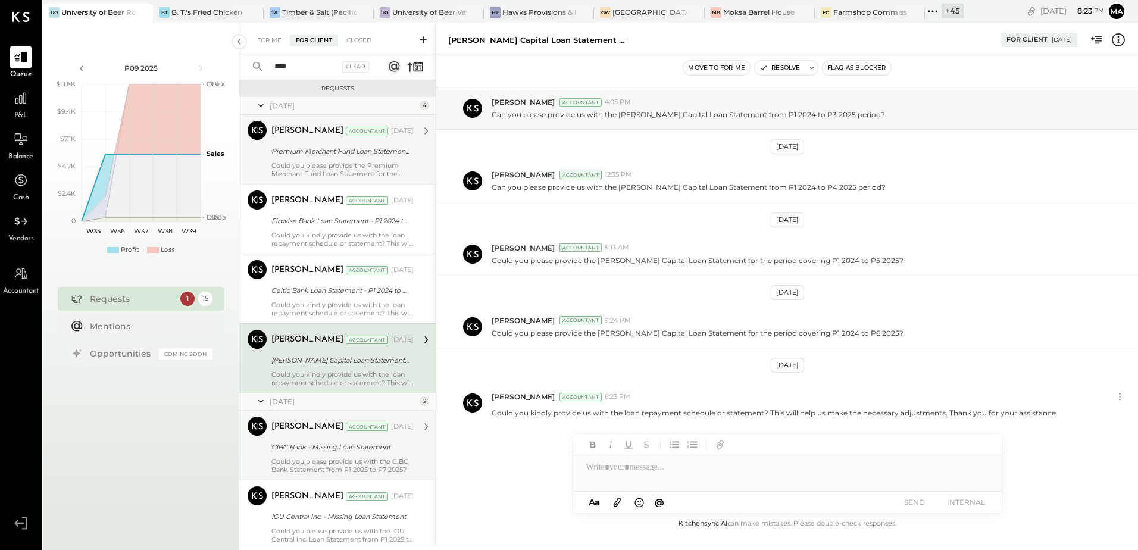
scroll to position [37, 0]
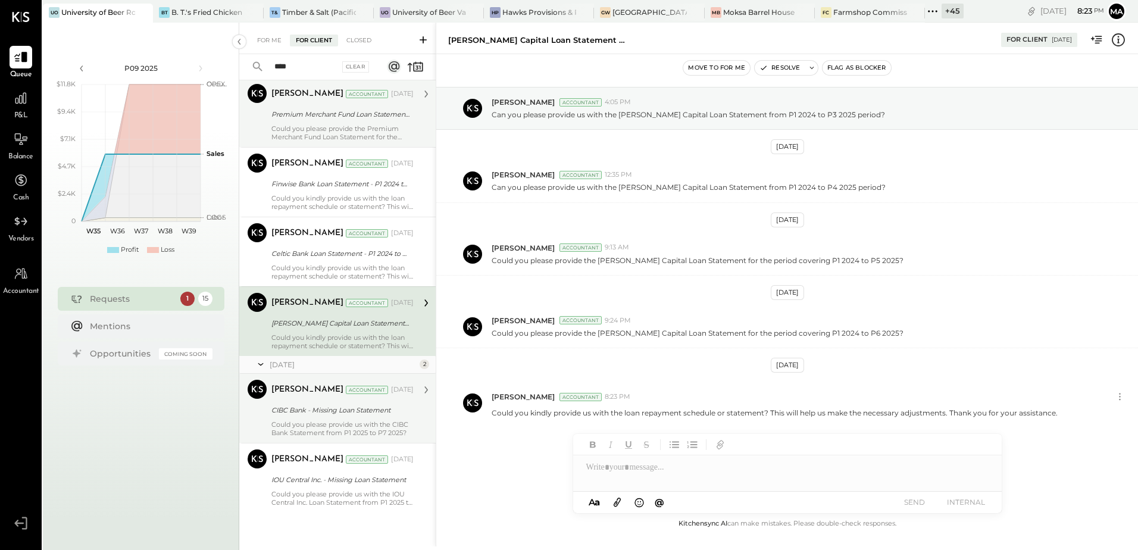
click at [290, 335] on div "Could you kindly provide us with the loan repayment schedule or statement? This…" at bounding box center [342, 341] width 142 height 17
click at [290, 404] on div "CIBC Bank - Missing Loan Statement" at bounding box center [340, 410] width 139 height 12
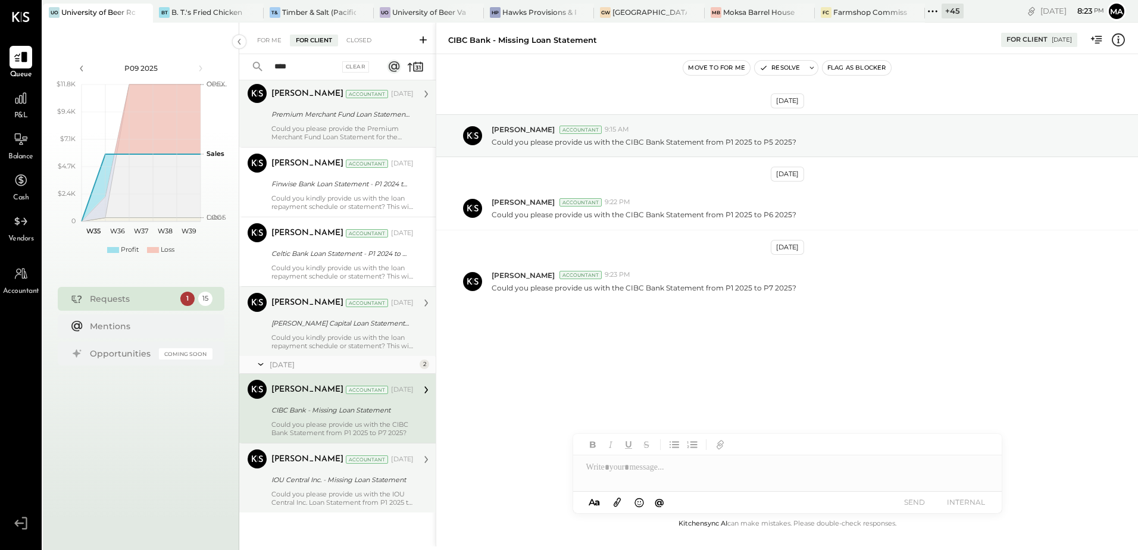
click at [286, 480] on div "IOU Central Inc. - Missing Loan Statement" at bounding box center [340, 480] width 139 height 12
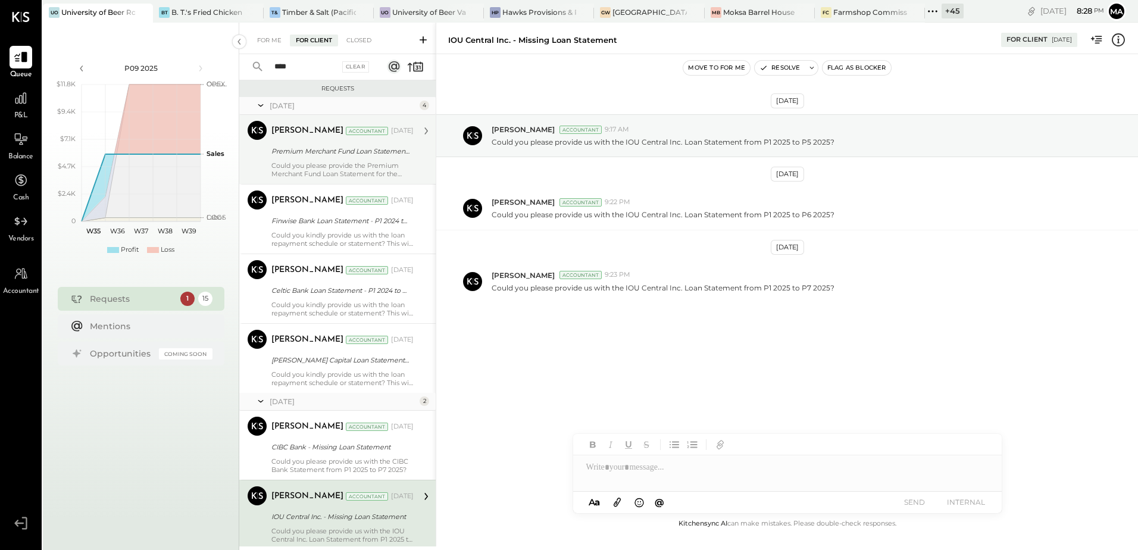
click at [636, 468] on div at bounding box center [787, 473] width 429 height 36
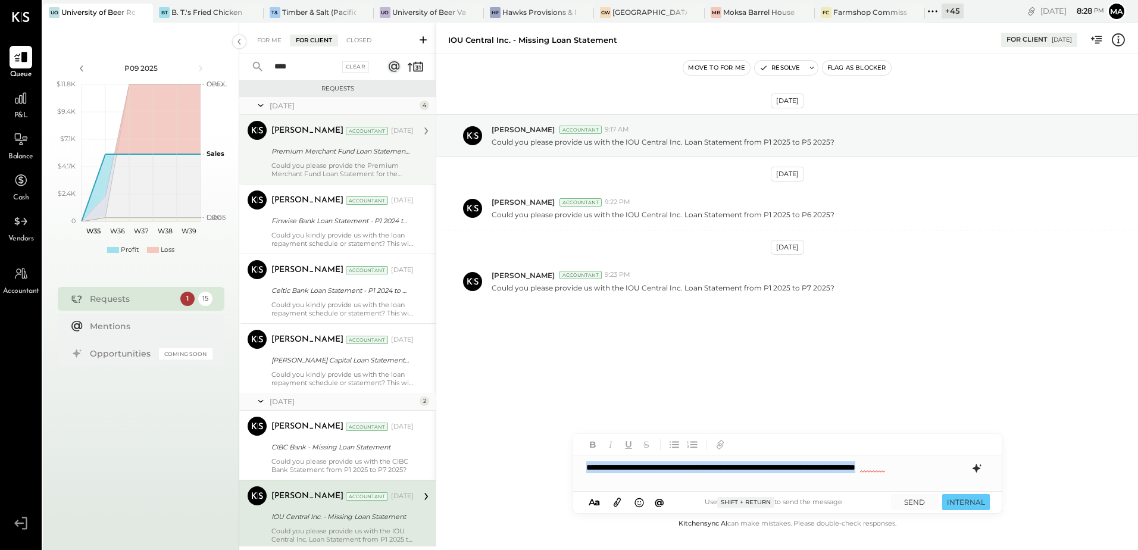
drag, startPoint x: 968, startPoint y: 469, endPoint x: 579, endPoint y: 470, distance: 388.8
click at [580, 470] on div "**********" at bounding box center [787, 467] width 429 height 24
click at [975, 469] on icon at bounding box center [976, 468] width 8 height 8
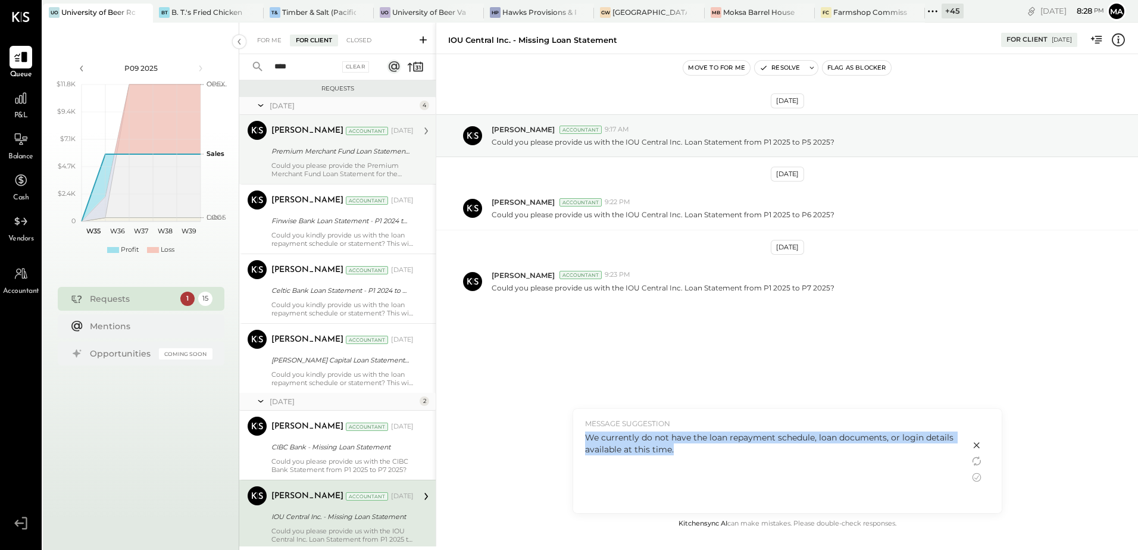
drag, startPoint x: 687, startPoint y: 448, endPoint x: 578, endPoint y: 438, distance: 110.0
click at [578, 438] on div "MESSAGE SUGGESTION We currently do not have the loan repayment schedule, loan d…" at bounding box center [771, 461] width 397 height 104
copy div "We currently do not have the loan repayment schedule, loan documents, or login …"
